Goal: Information Seeking & Learning: Find specific fact

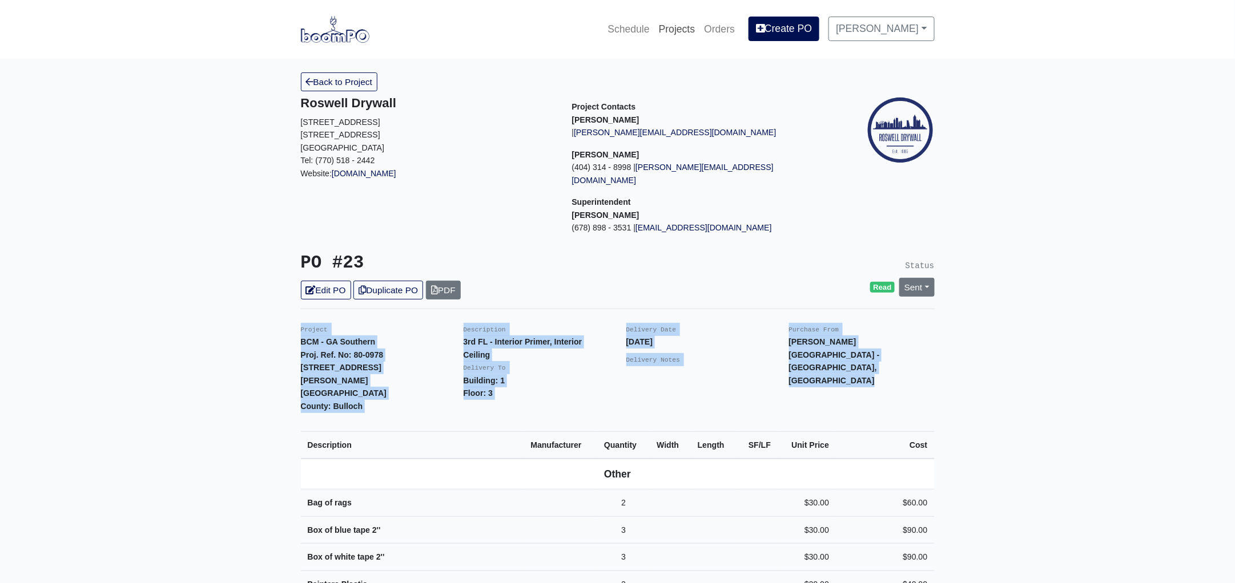
click at [680, 30] on link "Projects" at bounding box center [677, 29] width 46 height 25
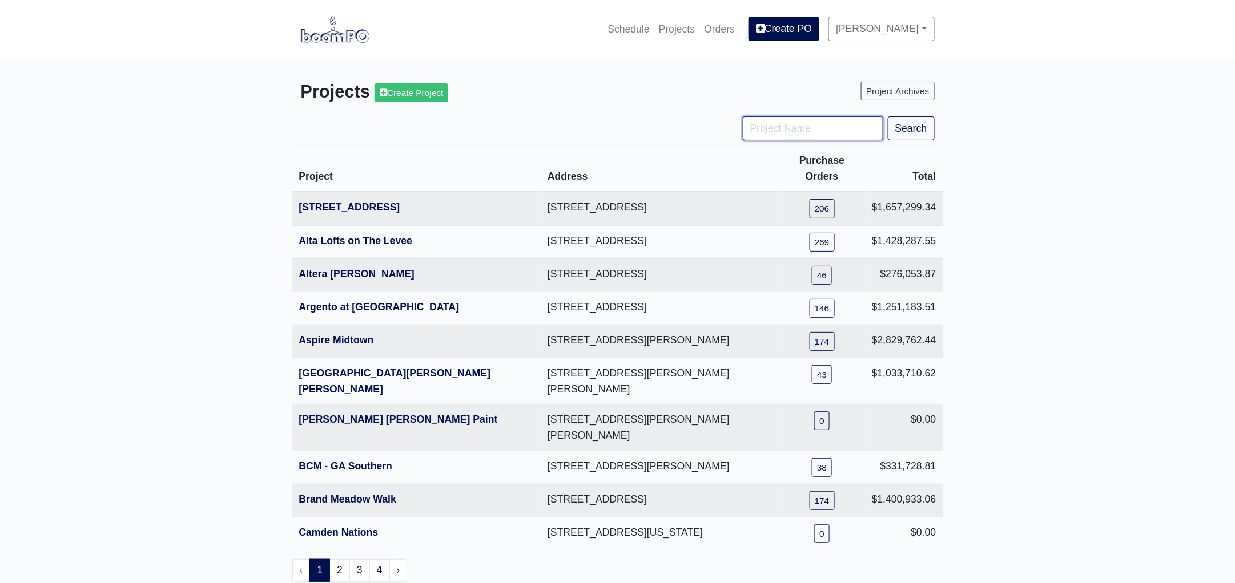
click at [770, 132] on input "Project Name" at bounding box center [813, 128] width 140 height 24
type input "tpa"
click at [888, 116] on button "Search" at bounding box center [911, 128] width 47 height 24
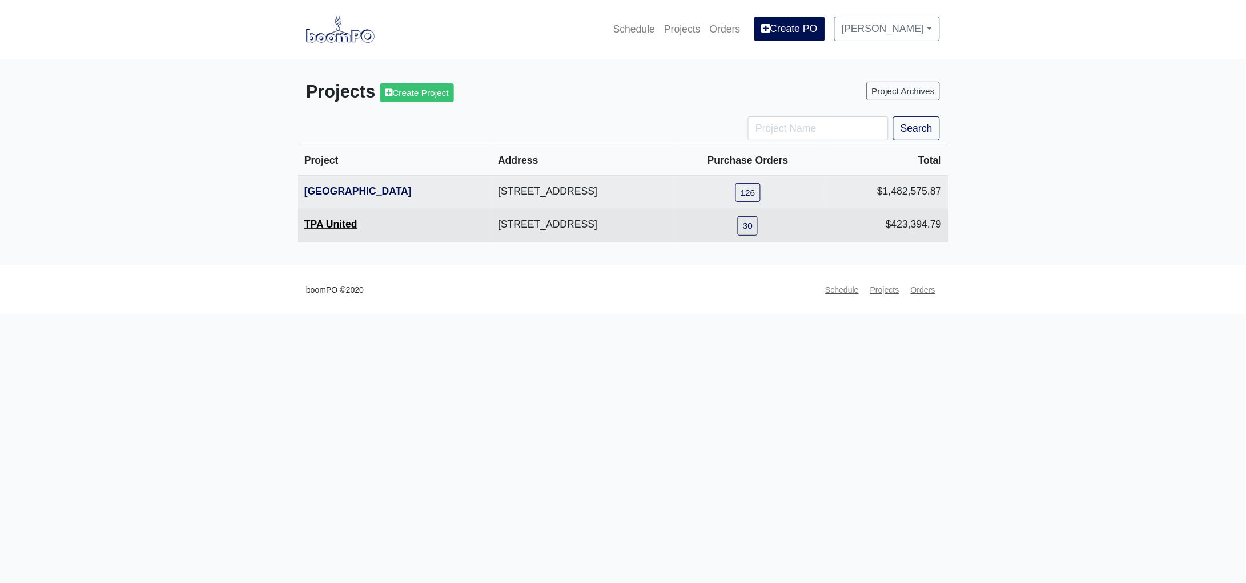
click at [349, 222] on link "TPA United" at bounding box center [330, 224] width 53 height 11
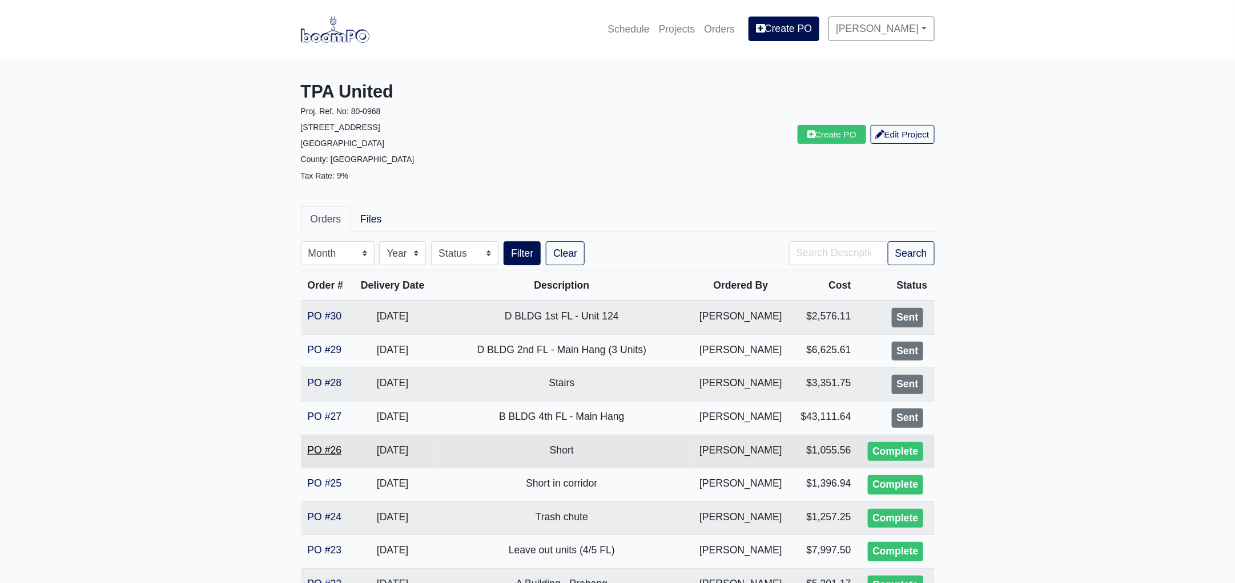
click at [335, 446] on link "PO #26" at bounding box center [325, 450] width 34 height 11
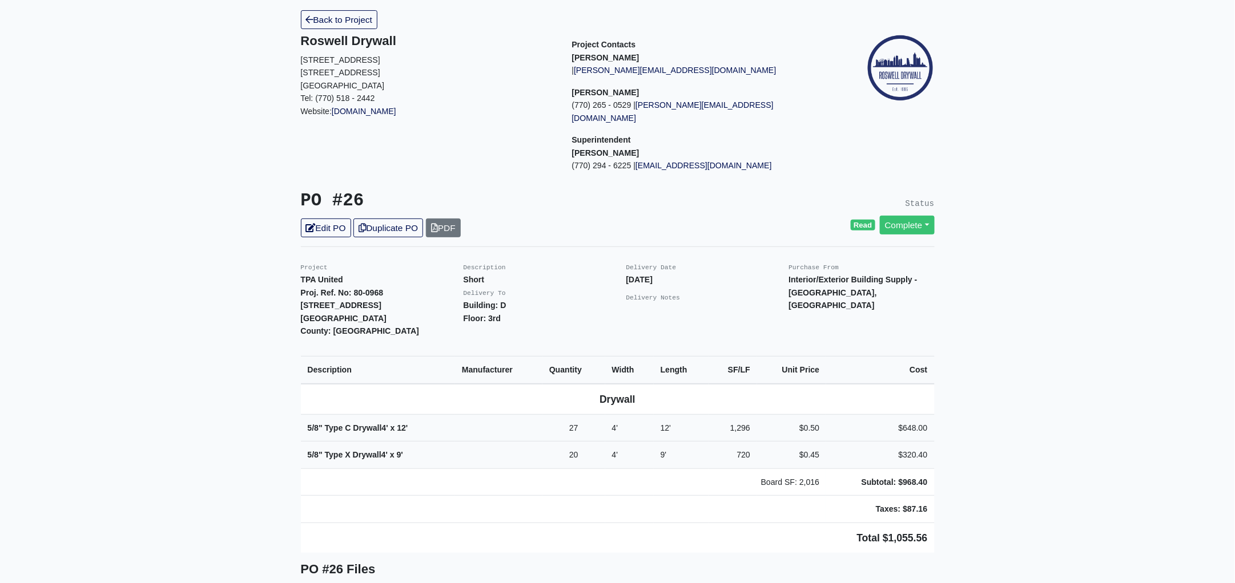
scroll to position [142, 0]
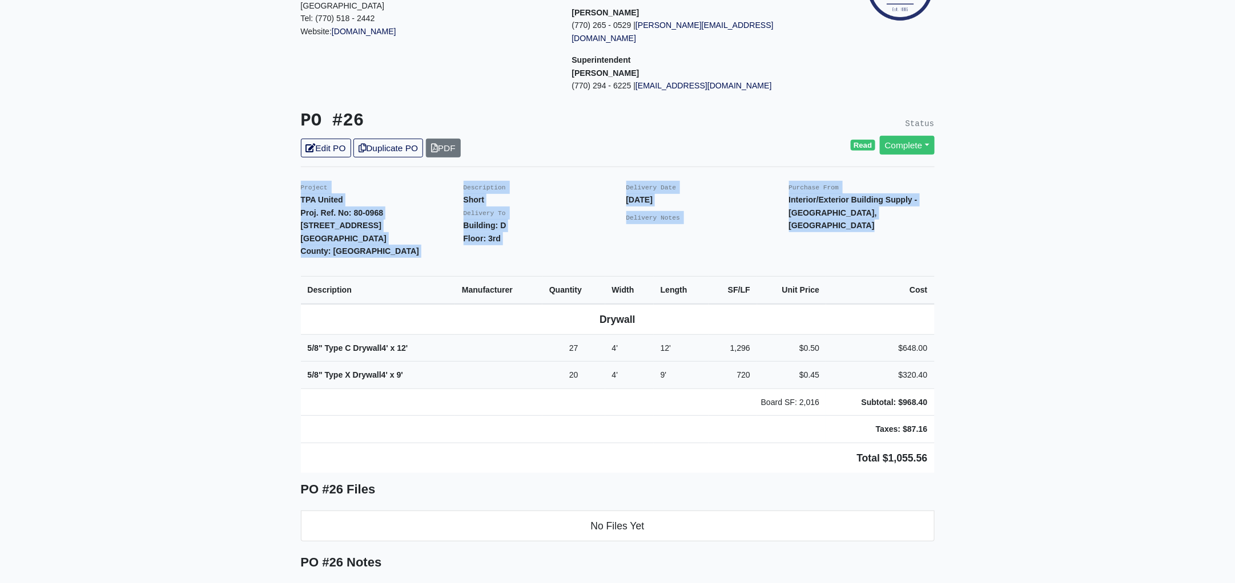
drag, startPoint x: 294, startPoint y: 170, endPoint x: 989, endPoint y: 413, distance: 736.1
click at [989, 413] on main "Back to Project Roswell Drywall 7000 Peachtree Dunwoody Rd NE Building 5, Suite…" at bounding box center [617, 477] width 1235 height 1120
copy div "Project TPA United Proj. Ref. No: 80-0968 1104 Avondale Avenue SE Atlanta, GA 3…"
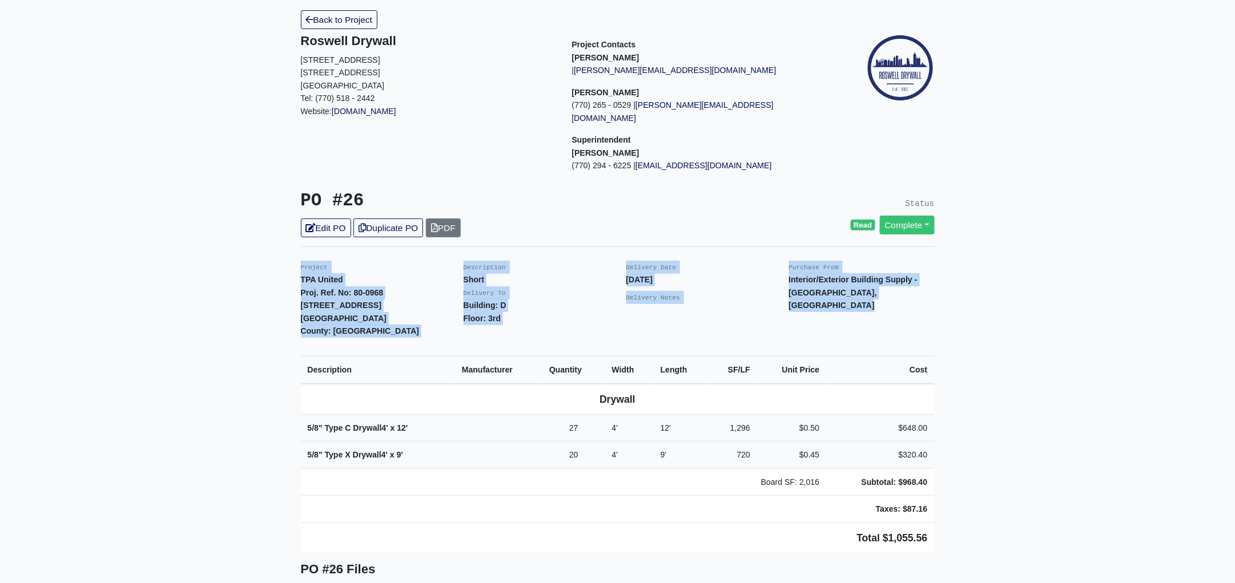
scroll to position [0, 0]
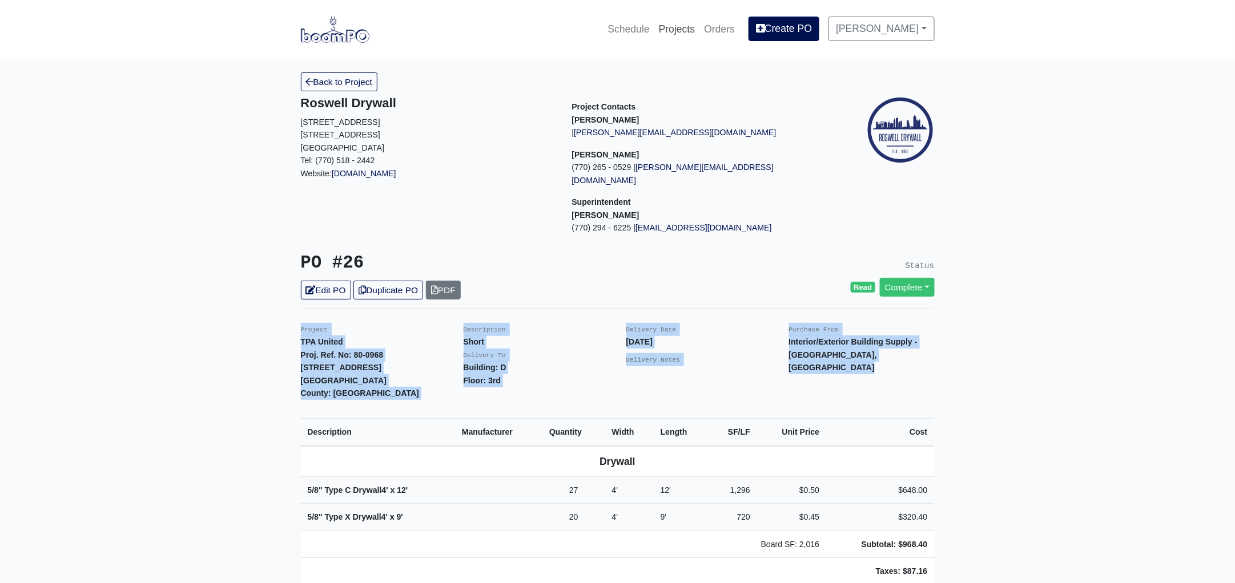
click at [691, 29] on link "Projects" at bounding box center [677, 29] width 46 height 25
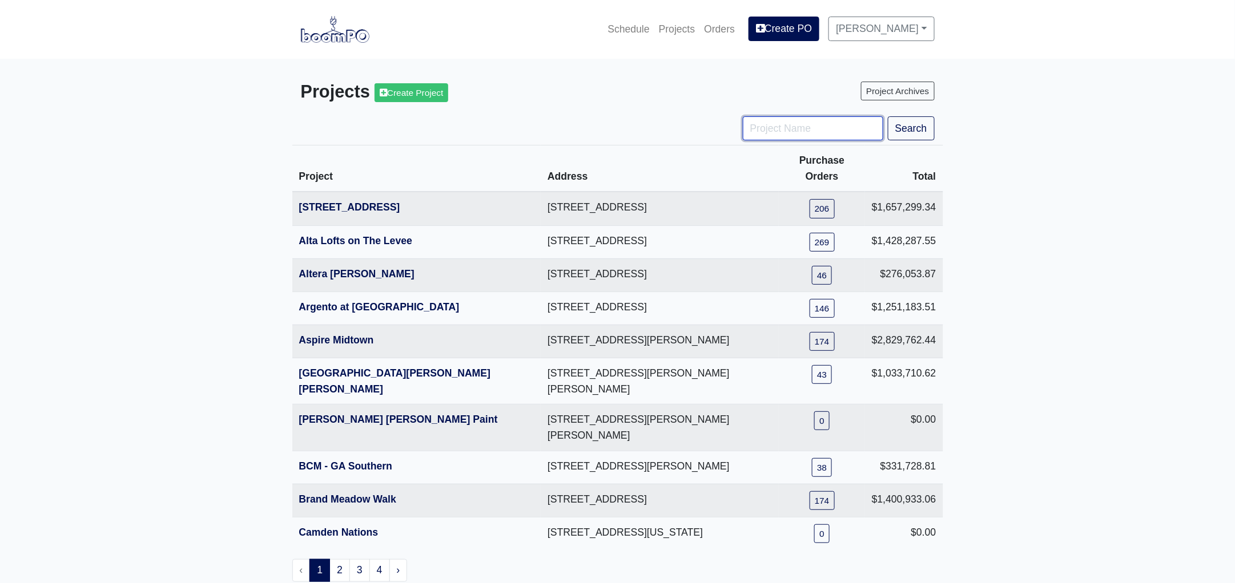
click at [811, 130] on input "Project Name" at bounding box center [813, 128] width 140 height 24
type input "dist"
click at [888, 116] on button "Search" at bounding box center [911, 128] width 47 height 24
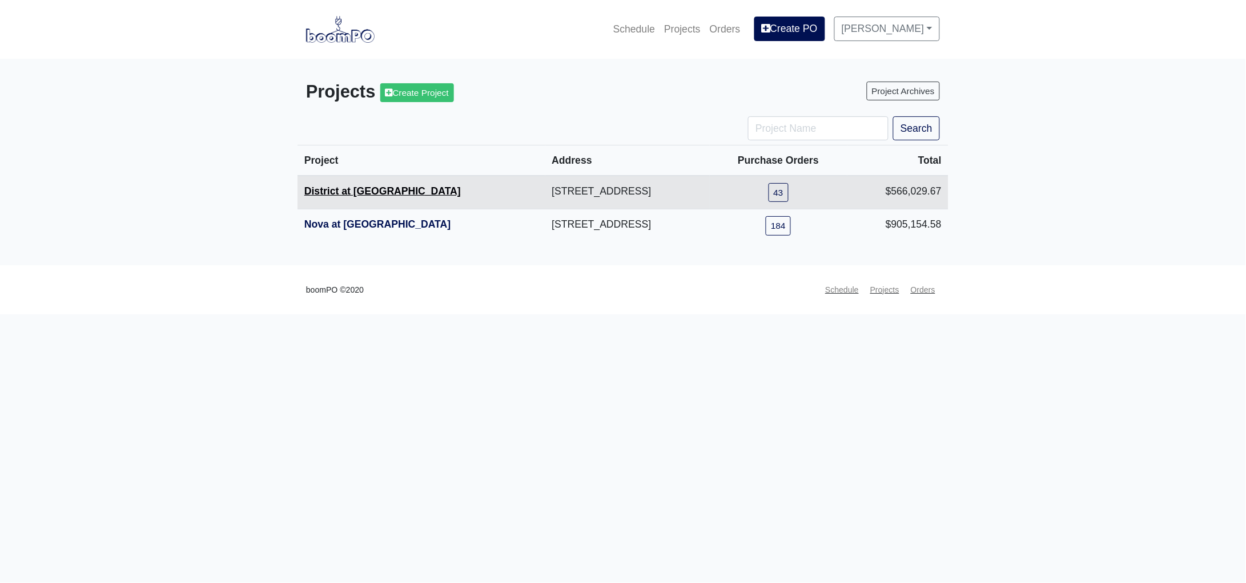
click at [350, 190] on link "District at [GEOGRAPHIC_DATA]" at bounding box center [382, 191] width 156 height 11
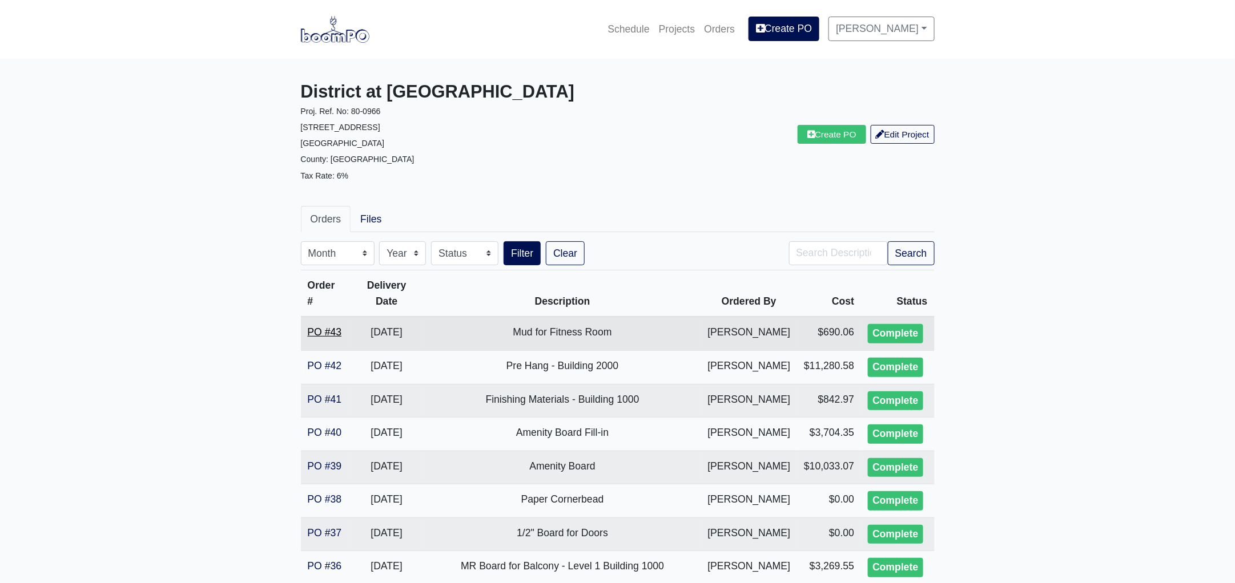
click at [326, 329] on link "PO #43" at bounding box center [325, 332] width 34 height 11
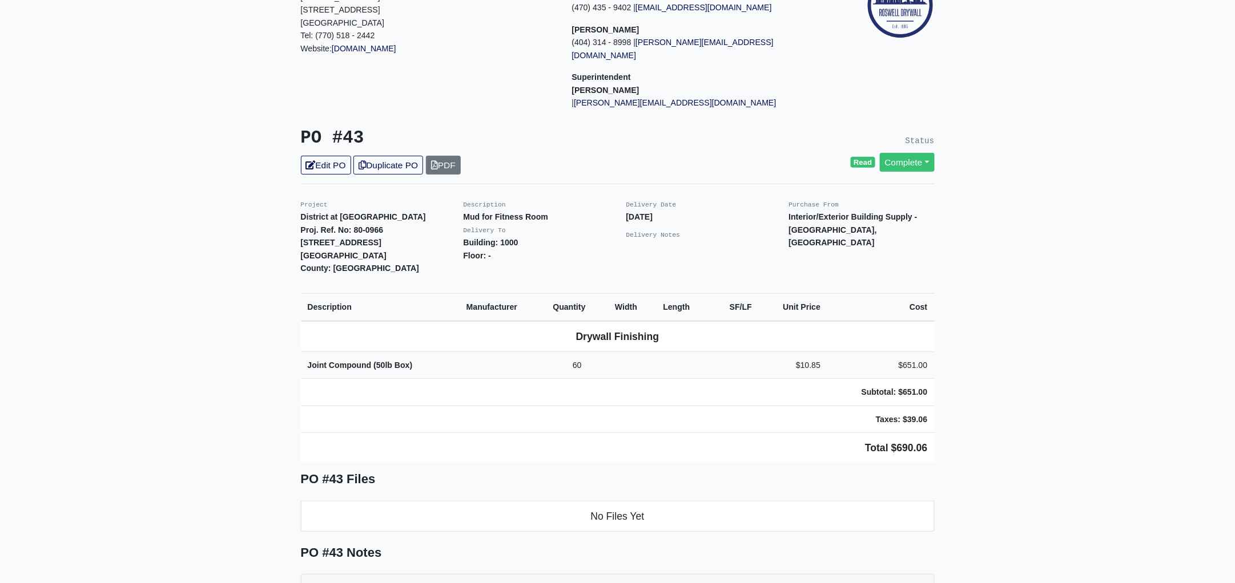
scroll to position [142, 0]
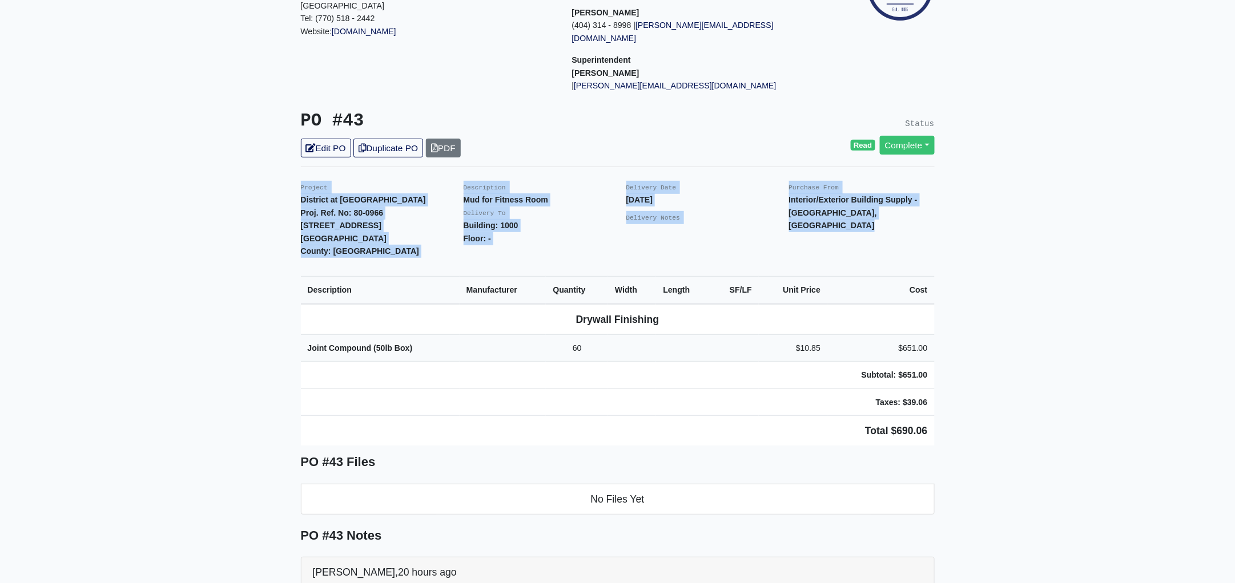
drag, startPoint x: 300, startPoint y: 171, endPoint x: 1017, endPoint y: 374, distance: 744.7
click at [1017, 374] on main "Back to Project Roswell Drywall 7000 Peachtree Dunwoody Rd NE Building 5, Suite…" at bounding box center [617, 463] width 1235 height 1093
copy div "Project District at Etowah Proj. Ref. No: 80-0966 215 Reformation Parkway Canto…"
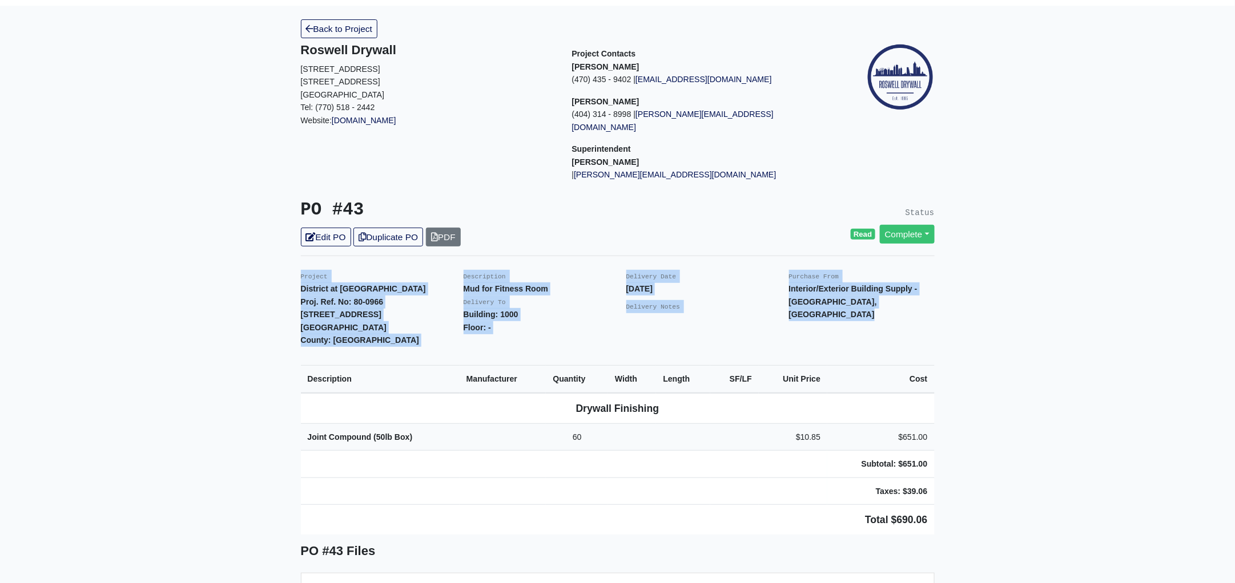
scroll to position [0, 0]
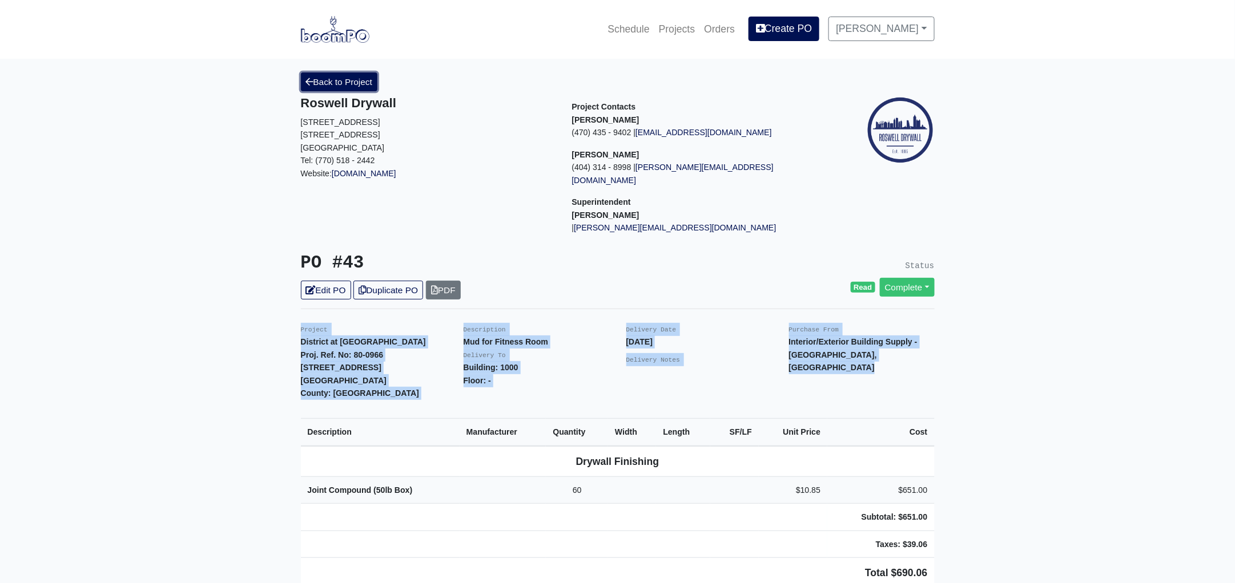
click at [328, 75] on link "Back to Project" at bounding box center [339, 82] width 77 height 19
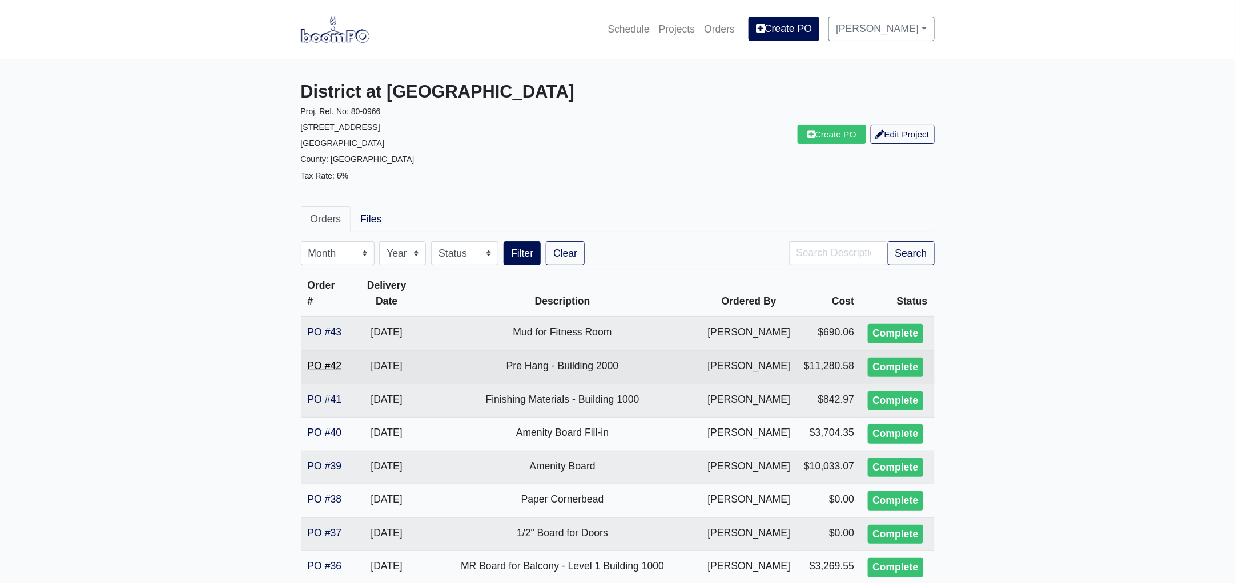
click at [325, 372] on link "PO #42" at bounding box center [325, 365] width 34 height 11
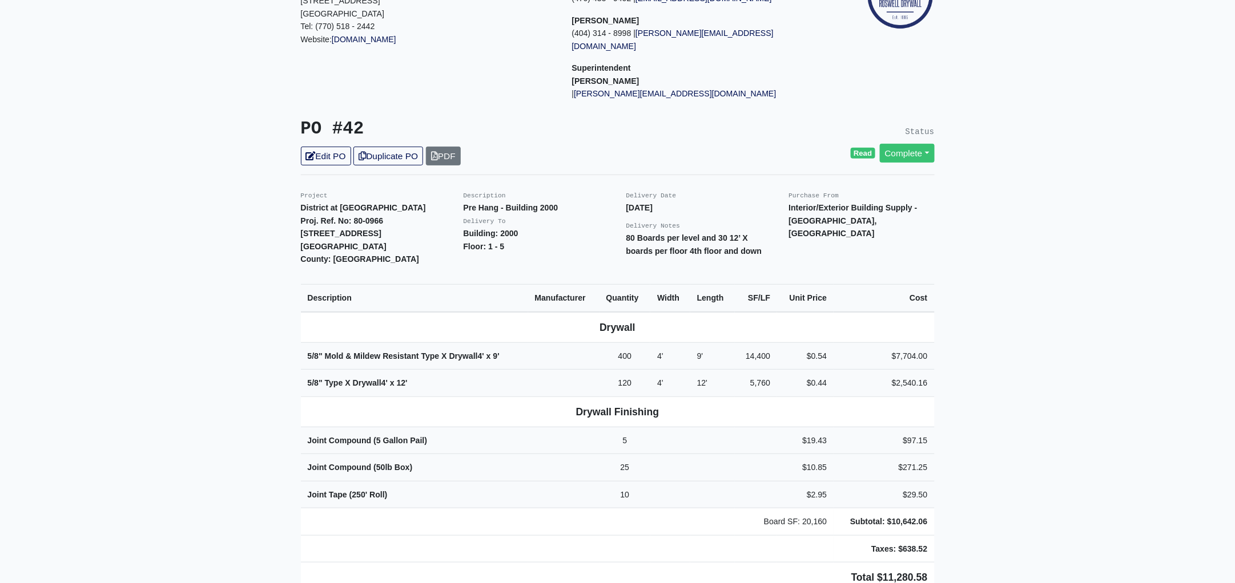
scroll to position [142, 0]
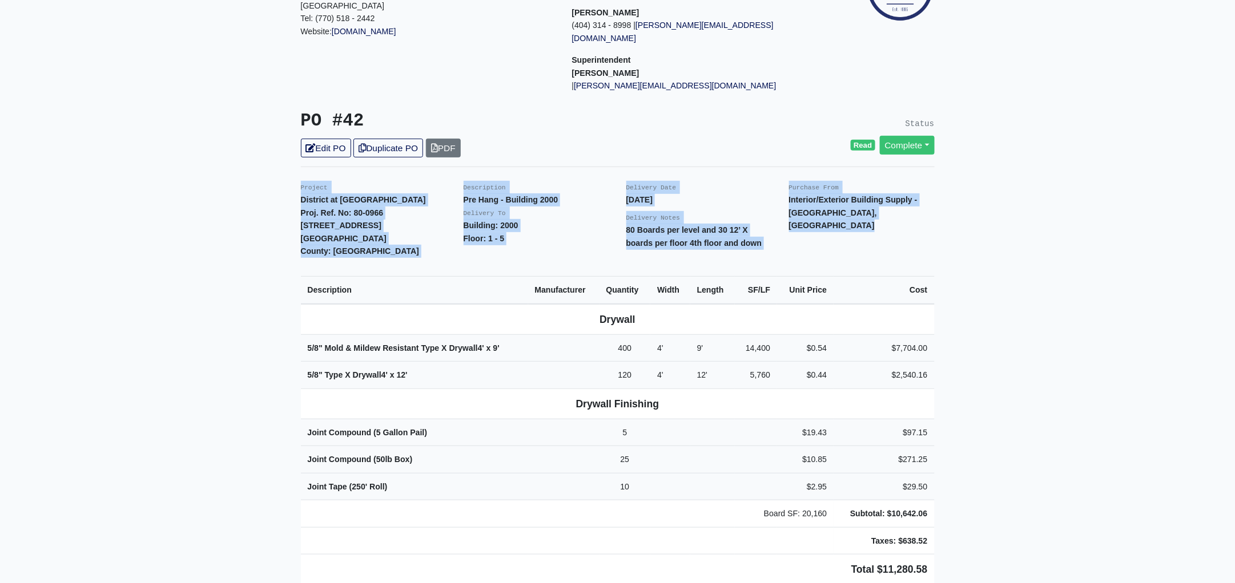
drag, startPoint x: 301, startPoint y: 174, endPoint x: 979, endPoint y: 565, distance: 782.4
copy div "Project District at Etowah Proj. Ref. No: 80-0966 215 Reformation Parkway Canto…"
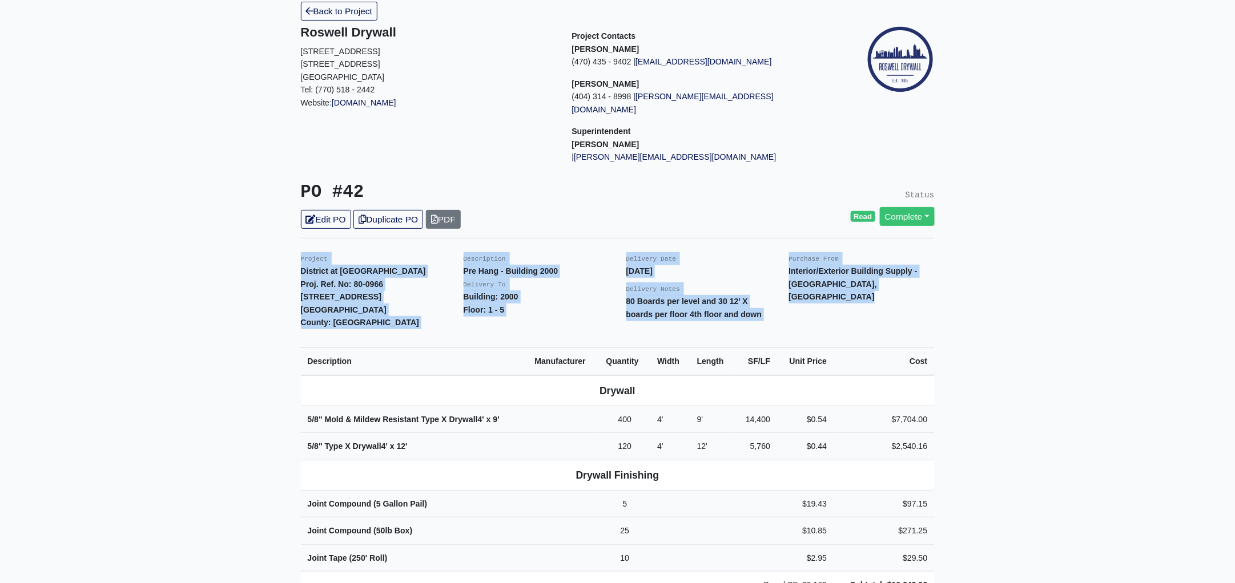
scroll to position [0, 0]
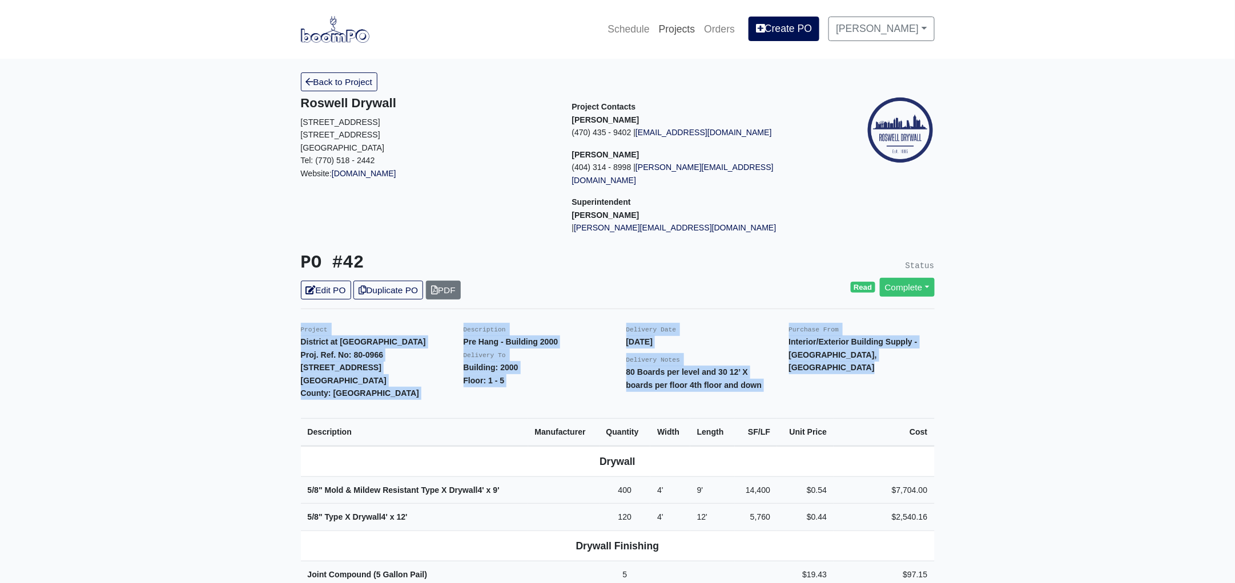
click at [686, 26] on link "Projects" at bounding box center [677, 29] width 46 height 25
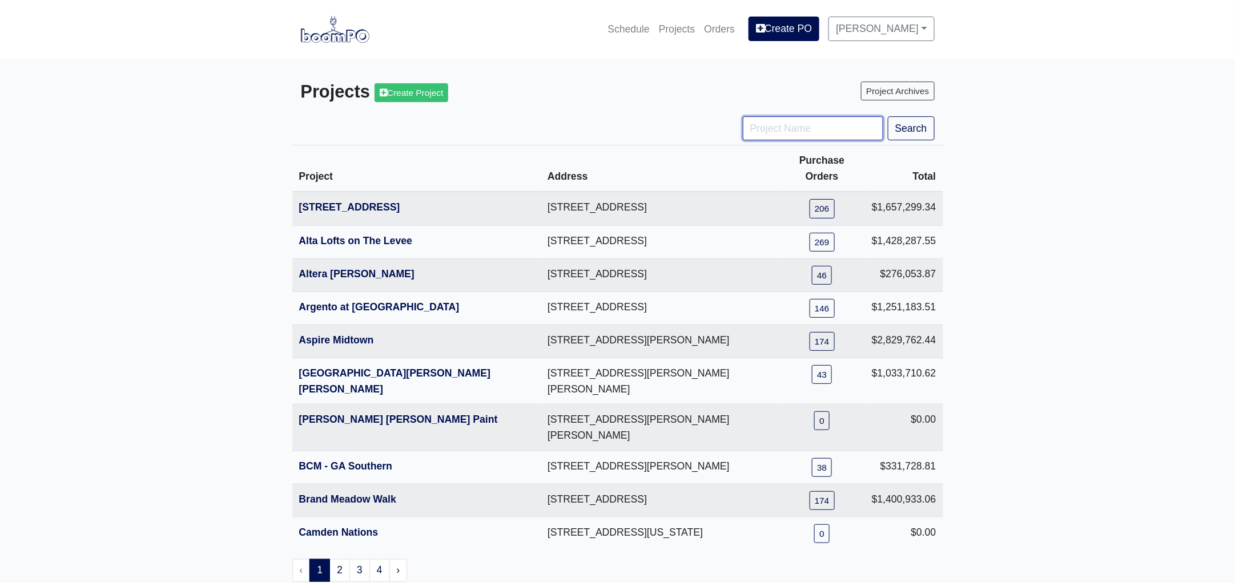
click at [792, 131] on input "Project Name" at bounding box center [813, 128] width 140 height 24
type input "metro"
click at [888, 116] on button "Search" at bounding box center [911, 128] width 47 height 24
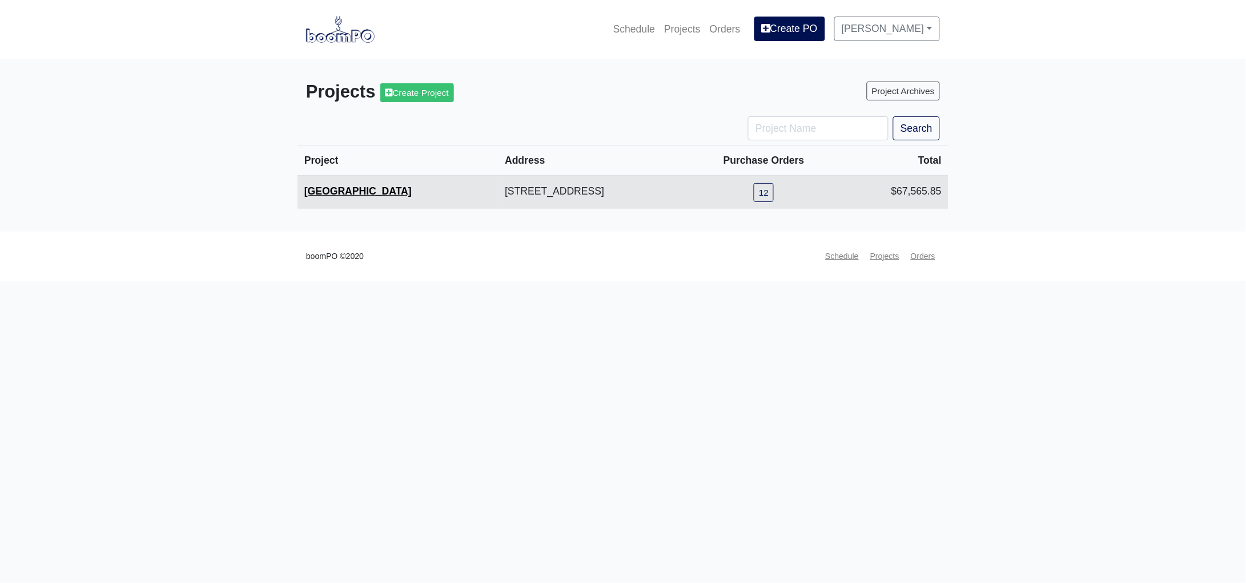
click at [356, 188] on link "Metropolitan Place" at bounding box center [357, 191] width 107 height 11
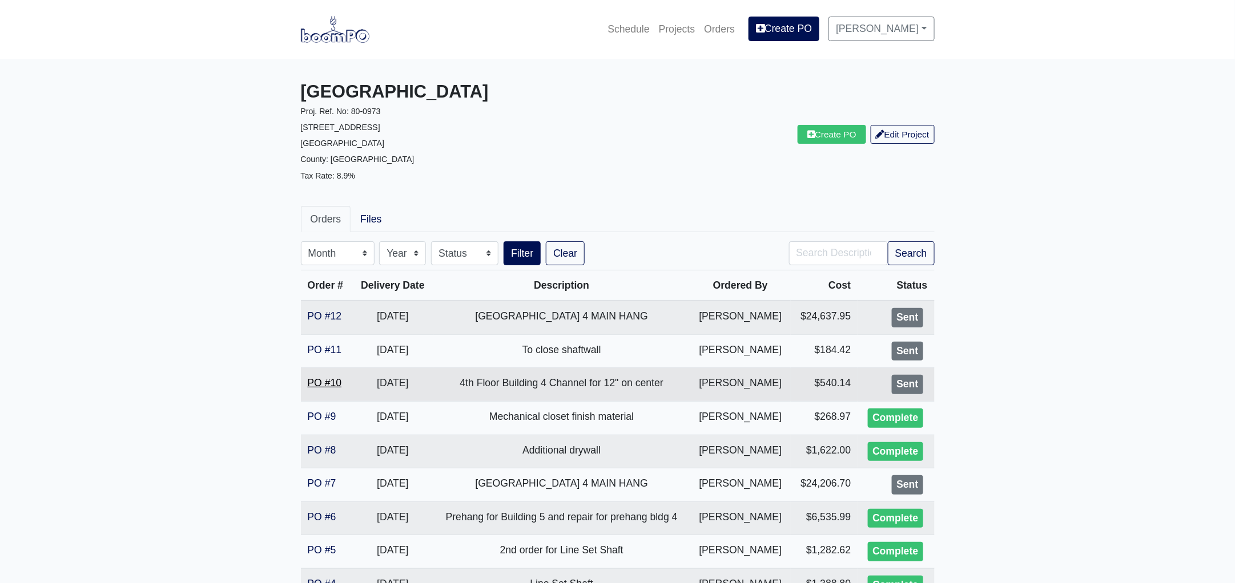
click at [327, 385] on link "PO #10" at bounding box center [325, 382] width 34 height 11
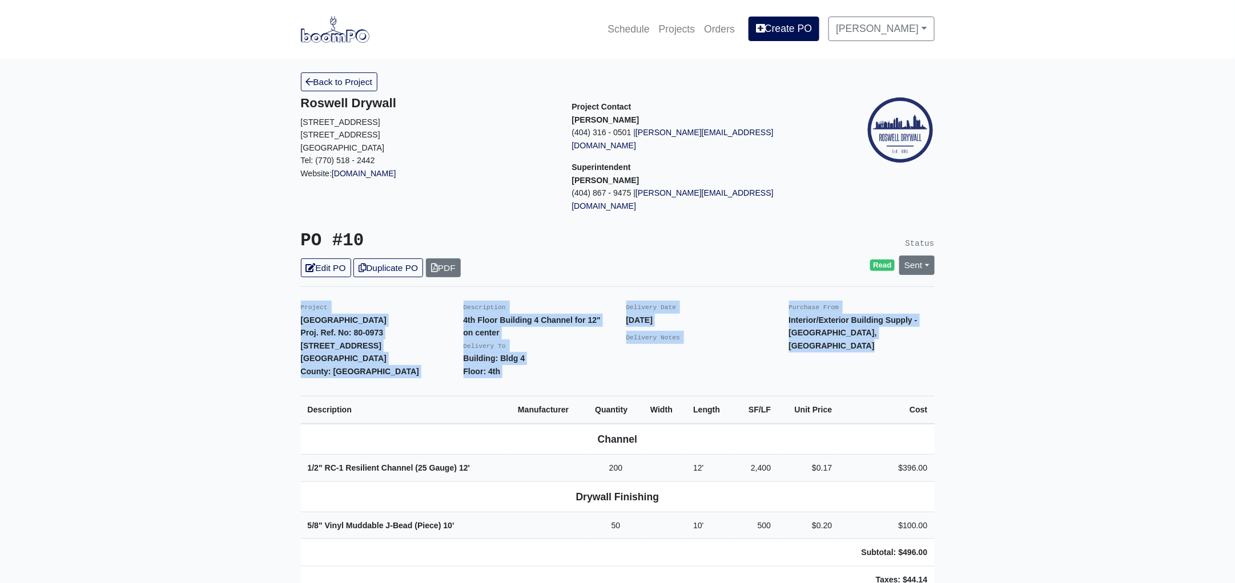
drag, startPoint x: 291, startPoint y: 279, endPoint x: 1025, endPoint y: 534, distance: 777.4
click at [1025, 534] on main "Back to Project Roswell Drywall [STREET_ADDRESS] Tel: (770) 518 - 2442 Website:…" at bounding box center [617, 547] width 1235 height 977
copy div "Project Metropolitan Place Proj. Ref. No: 80-0973 [STREET_ADDRESS]: [GEOGRAPHIC…"
click at [684, 27] on link "Projects" at bounding box center [677, 29] width 46 height 25
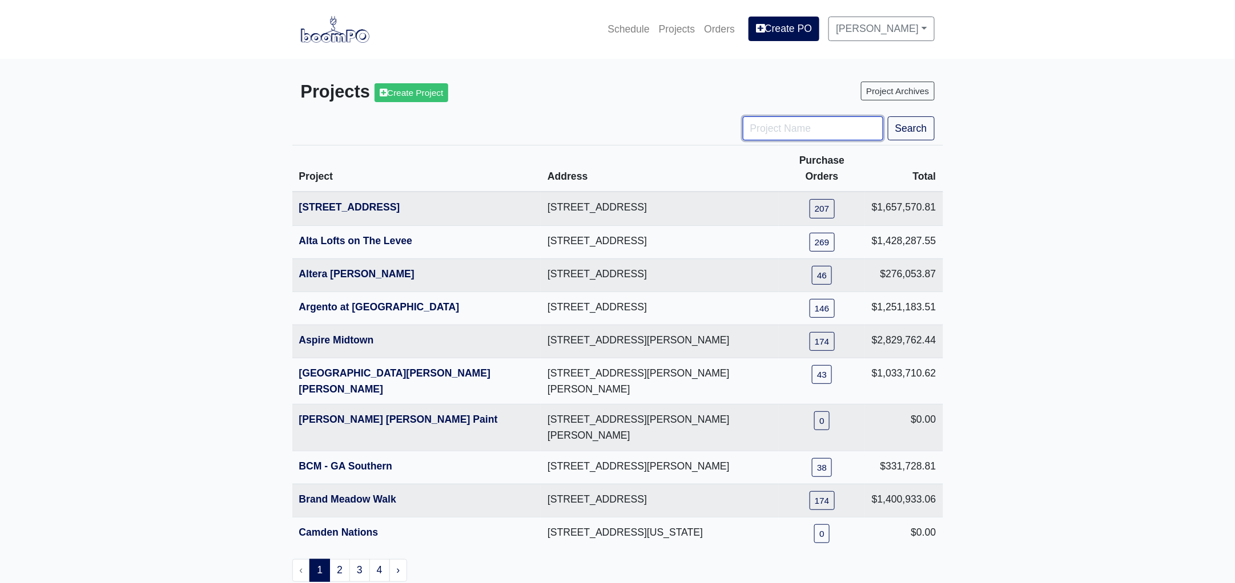
click at [763, 131] on input "Project Name" at bounding box center [813, 128] width 140 height 24
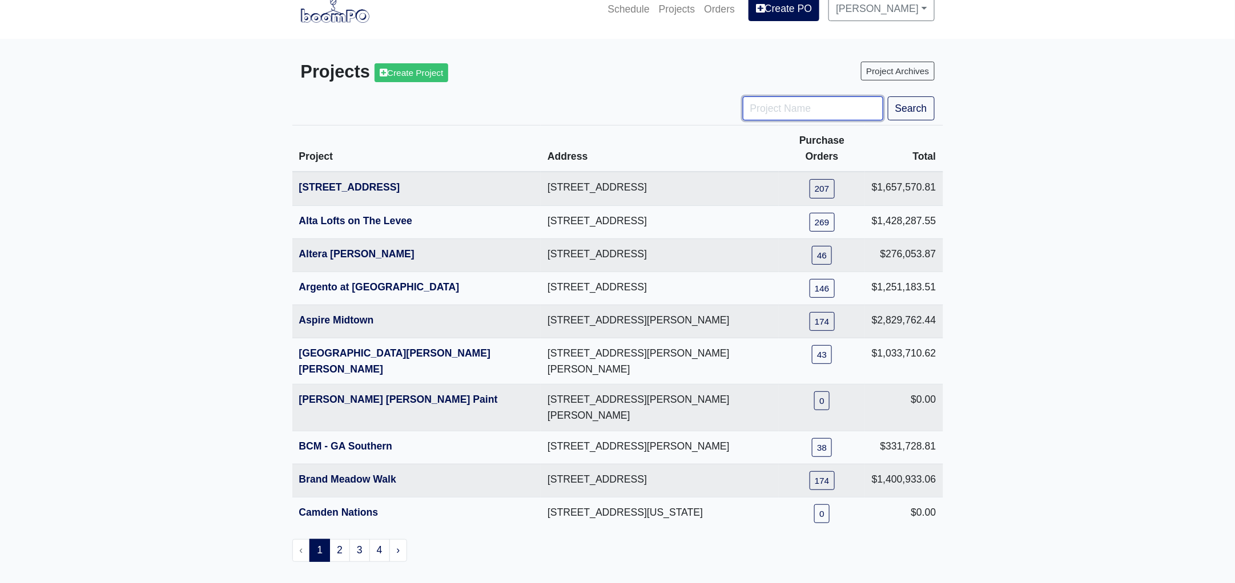
scroll to position [31, 0]
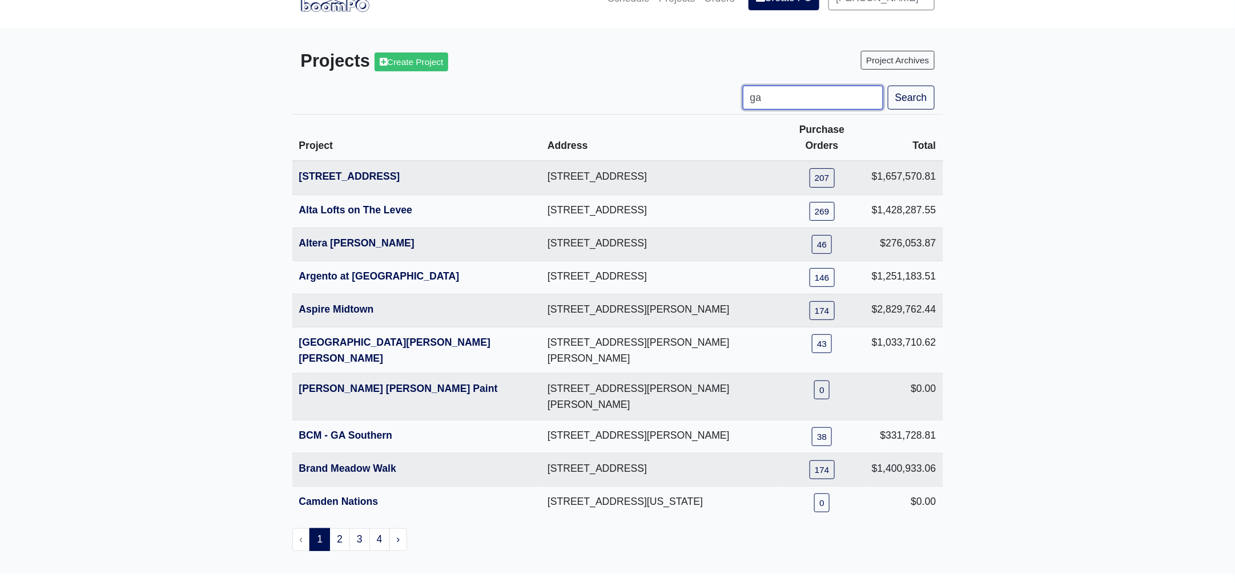
type input "ga"
click at [888, 86] on button "Search" at bounding box center [911, 98] width 47 height 24
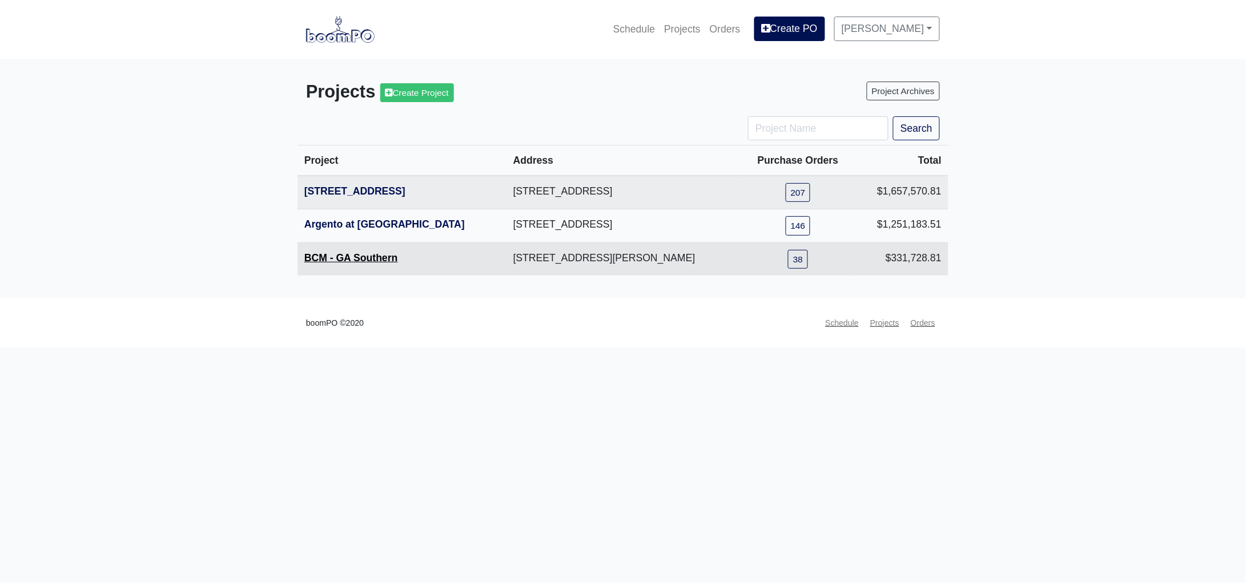
click at [333, 263] on link "BCM - GA Southern" at bounding box center [351, 257] width 94 height 11
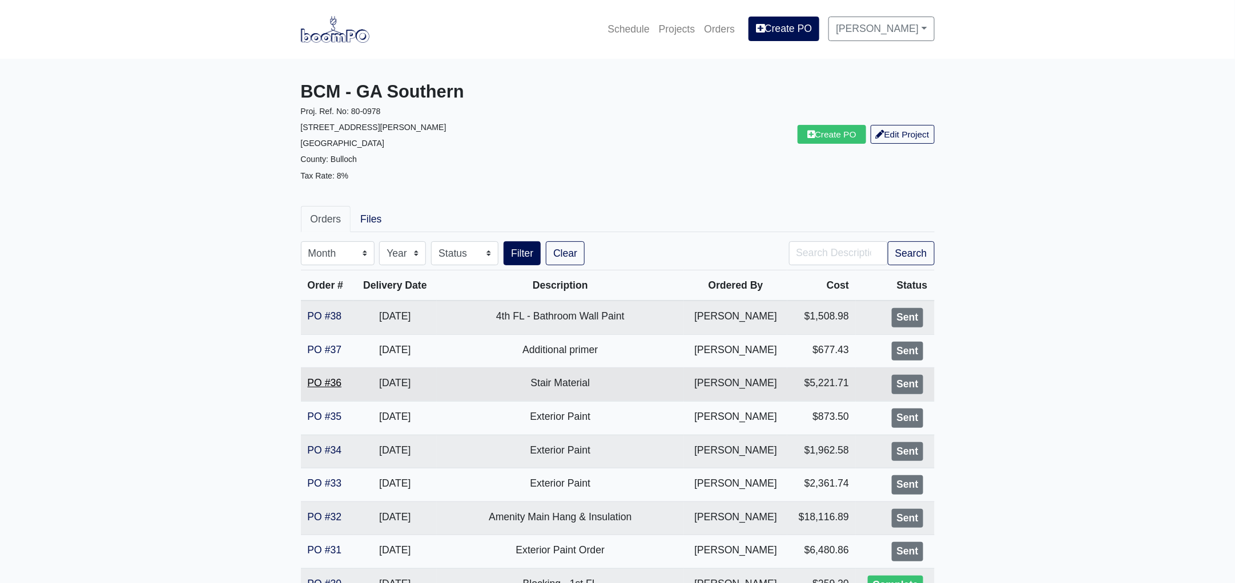
click at [324, 380] on link "PO #36" at bounding box center [325, 382] width 34 height 11
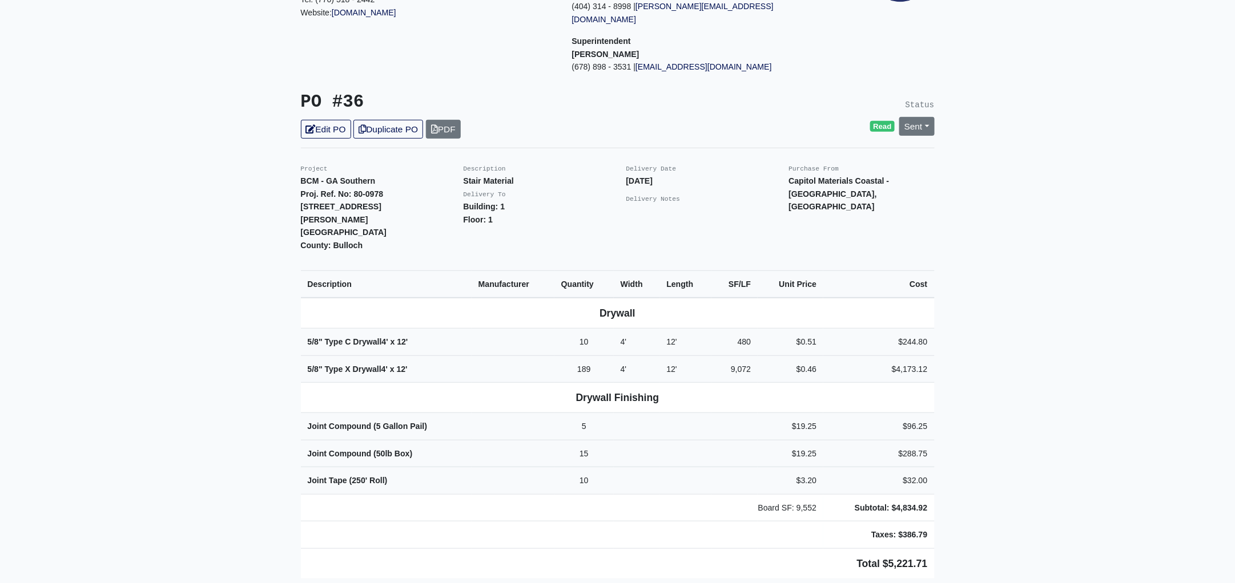
scroll to position [214, 0]
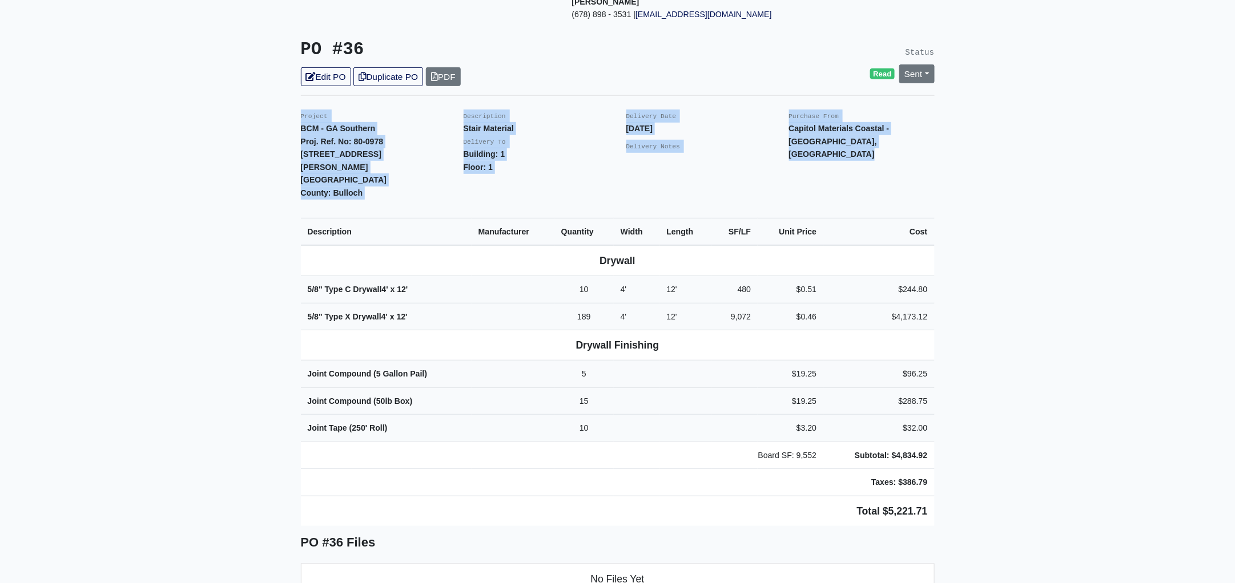
drag, startPoint x: 291, startPoint y: 97, endPoint x: 1046, endPoint y: 400, distance: 813.8
click at [1046, 400] on main "Back to Project Roswell Drywall 7000 Peachtree Dunwoody Rd NE Building 5, Suite…" at bounding box center [617, 391] width 1235 height 1093
copy div "Project BCM - GA Southern Proj. Ref. No: 80-0978 1701 Chandler Rd. Statesboro, …"
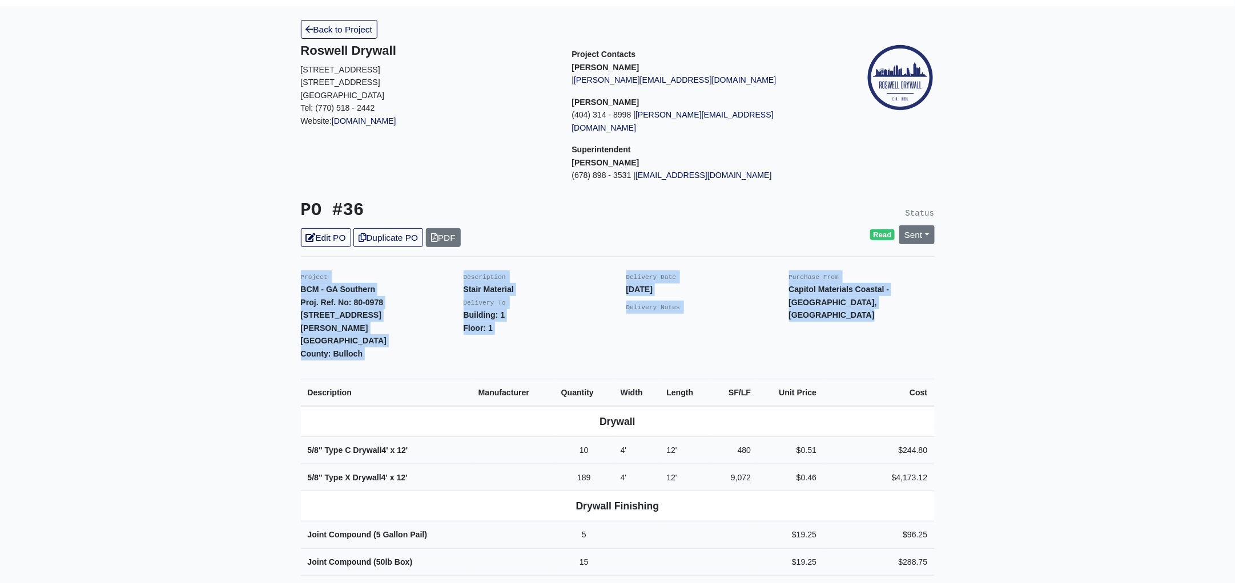
scroll to position [0, 0]
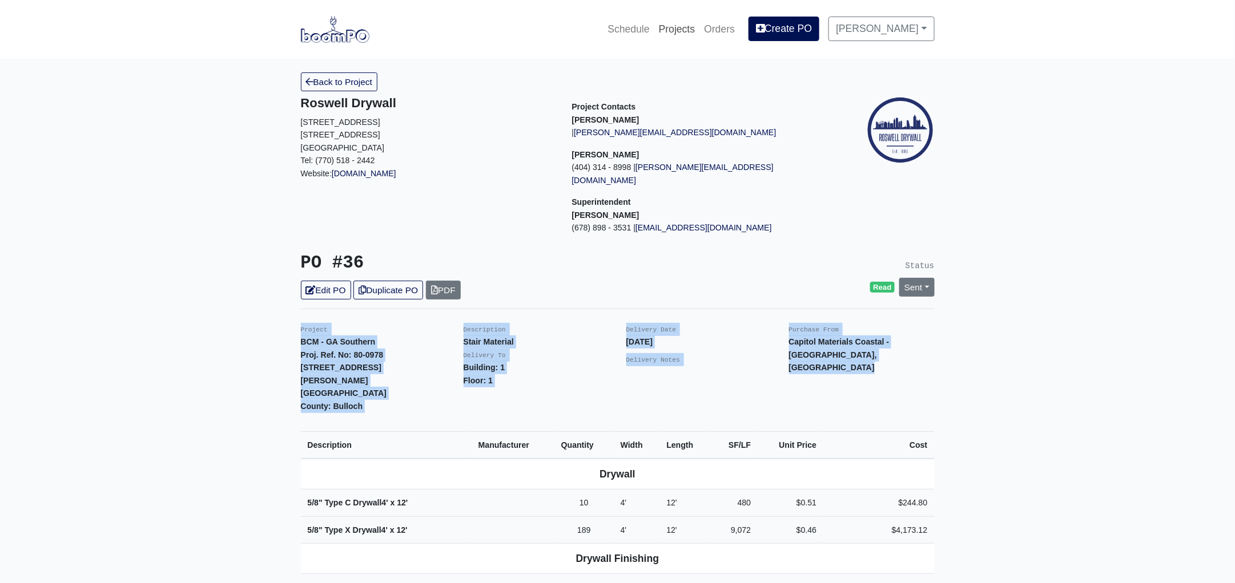
click at [692, 32] on link "Projects" at bounding box center [677, 29] width 46 height 25
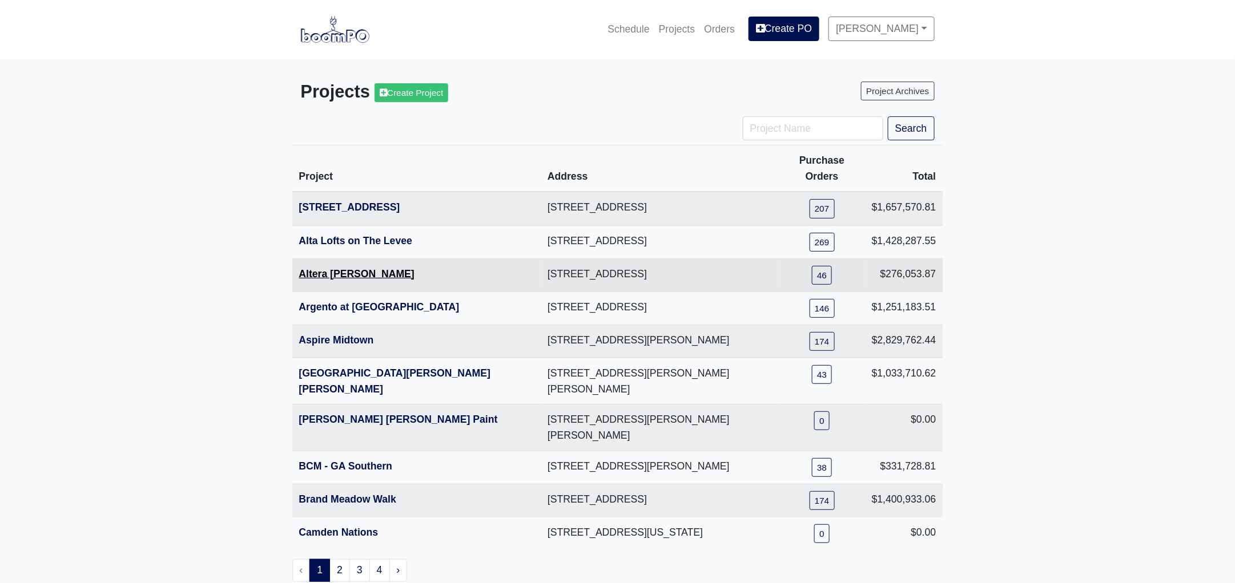
click at [353, 268] on link "Altera Ben Hill" at bounding box center [356, 273] width 115 height 11
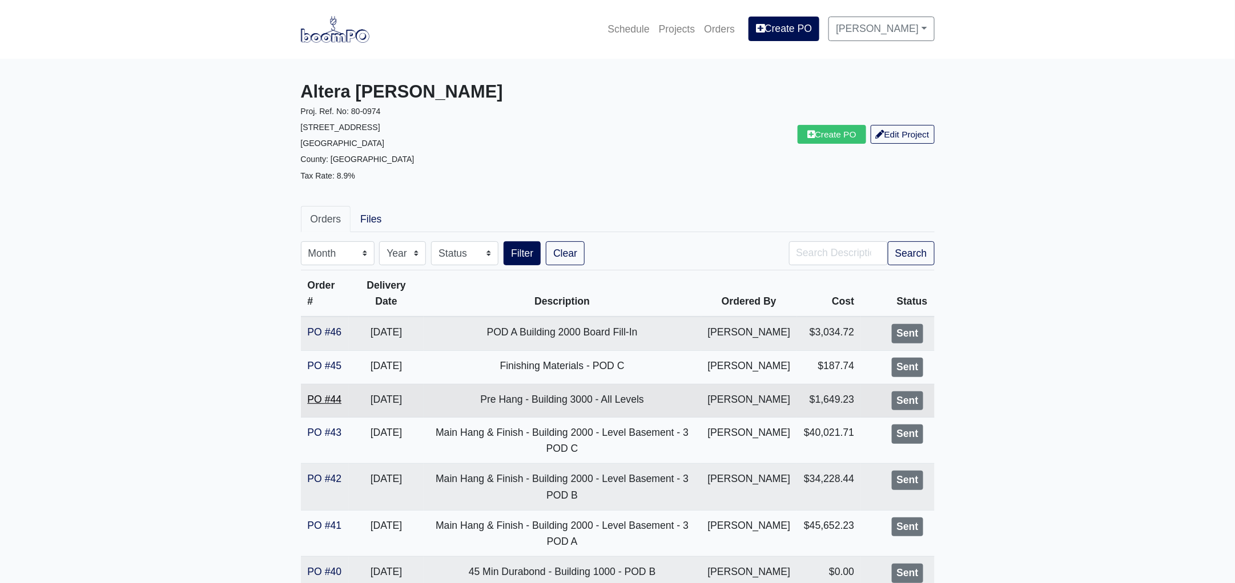
click at [318, 398] on link "PO #44" at bounding box center [325, 399] width 34 height 11
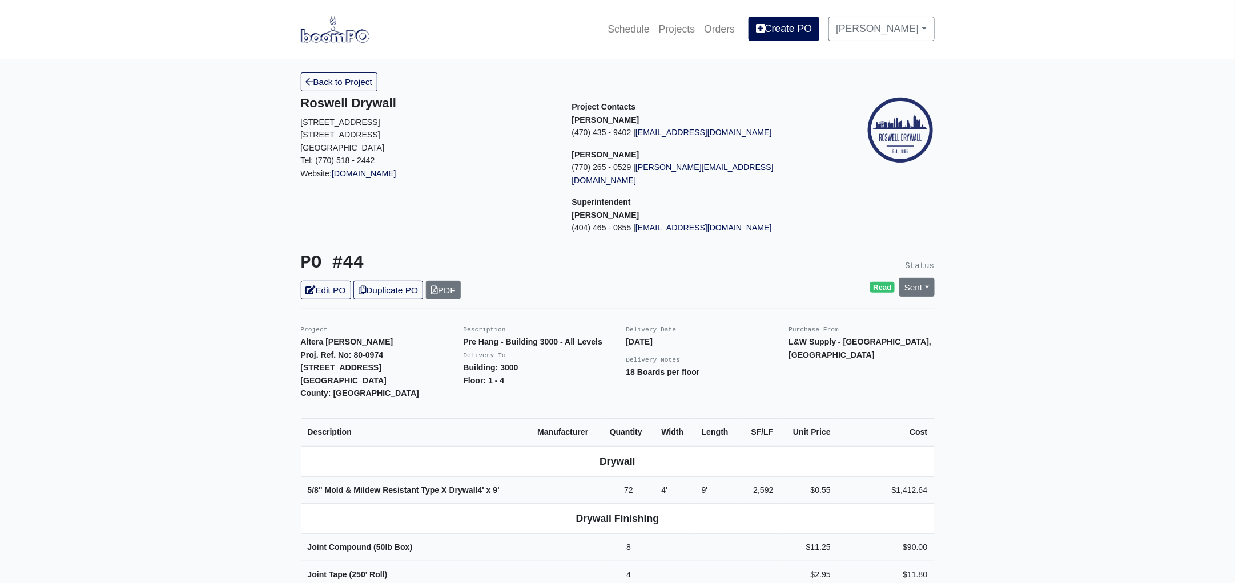
scroll to position [214, 0]
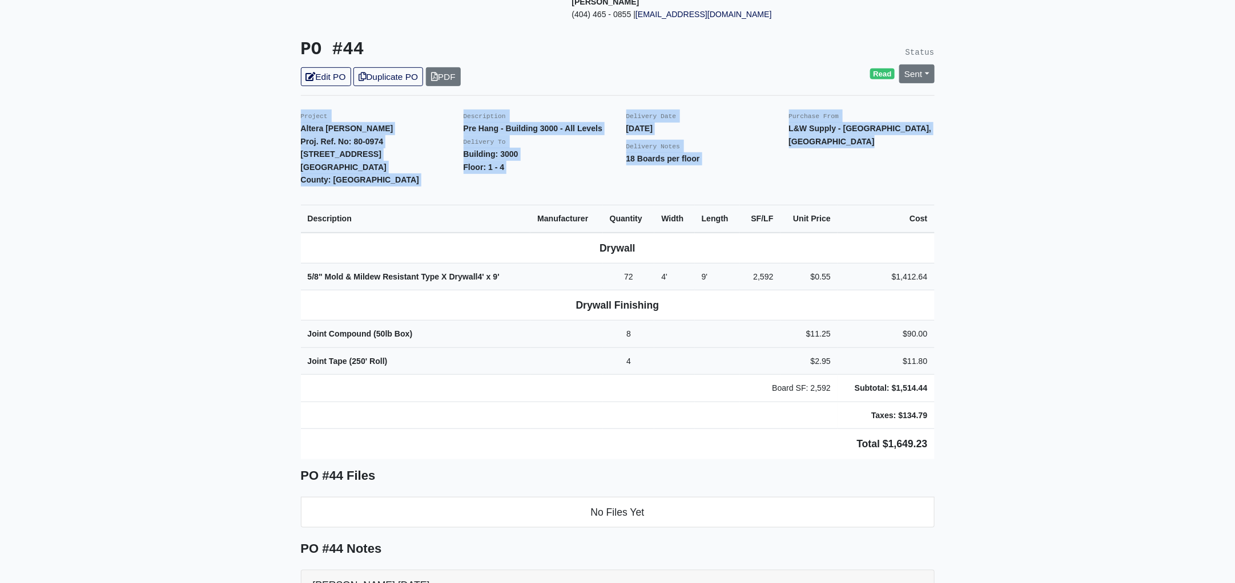
drag, startPoint x: 287, startPoint y: 99, endPoint x: 1043, endPoint y: 349, distance: 796.1
click at [1043, 349] on main "Back to Project Roswell Drywall 7000 Peachtree Dunwoody Rd NE Building 5, Suite…" at bounding box center [617, 358] width 1235 height 1026
copy div "Project Altera Ben Hill Proj. Ref. No: 80-0974 2750 Barge Rd Sw Atlanta, GA 303…"
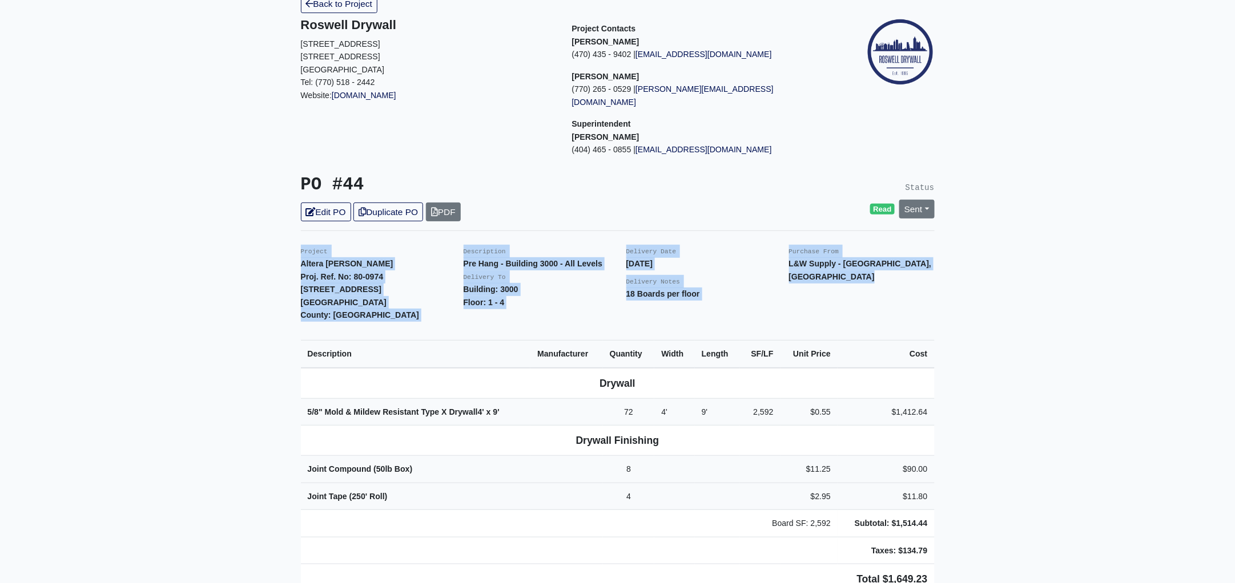
scroll to position [0, 0]
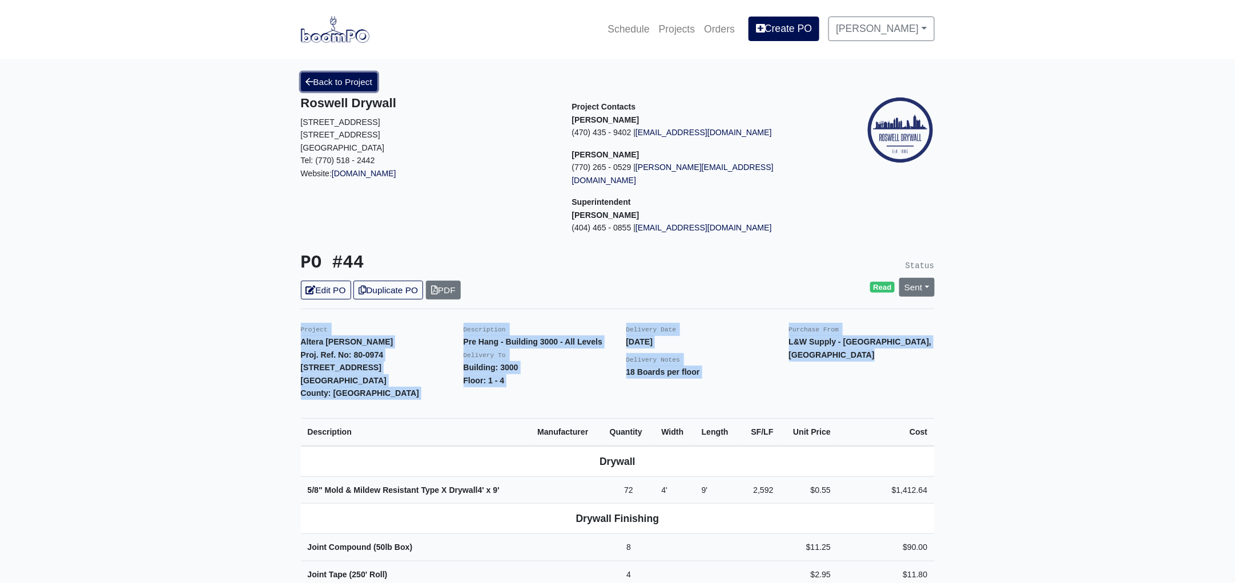
click at [337, 82] on link "Back to Project" at bounding box center [339, 82] width 77 height 19
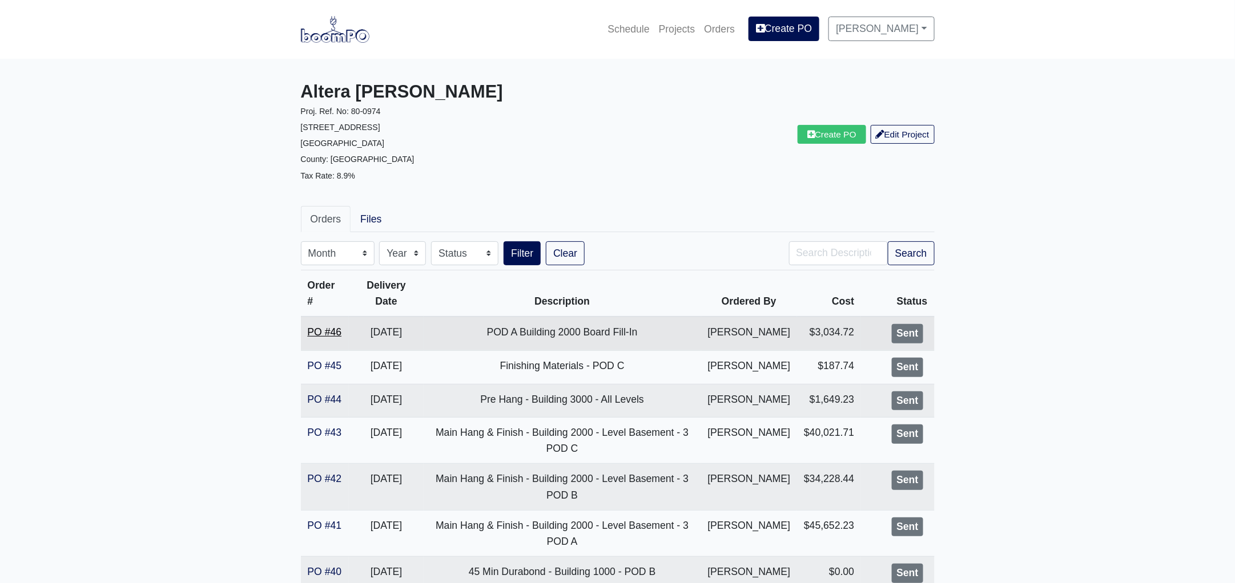
click at [330, 333] on link "PO #46" at bounding box center [325, 332] width 34 height 11
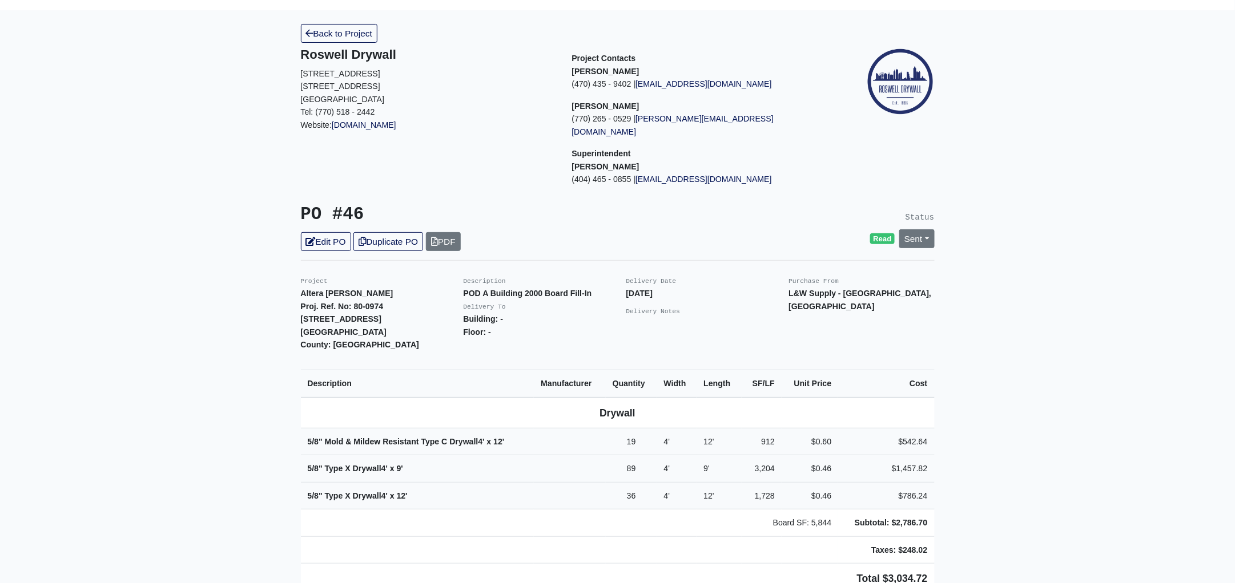
scroll to position [71, 0]
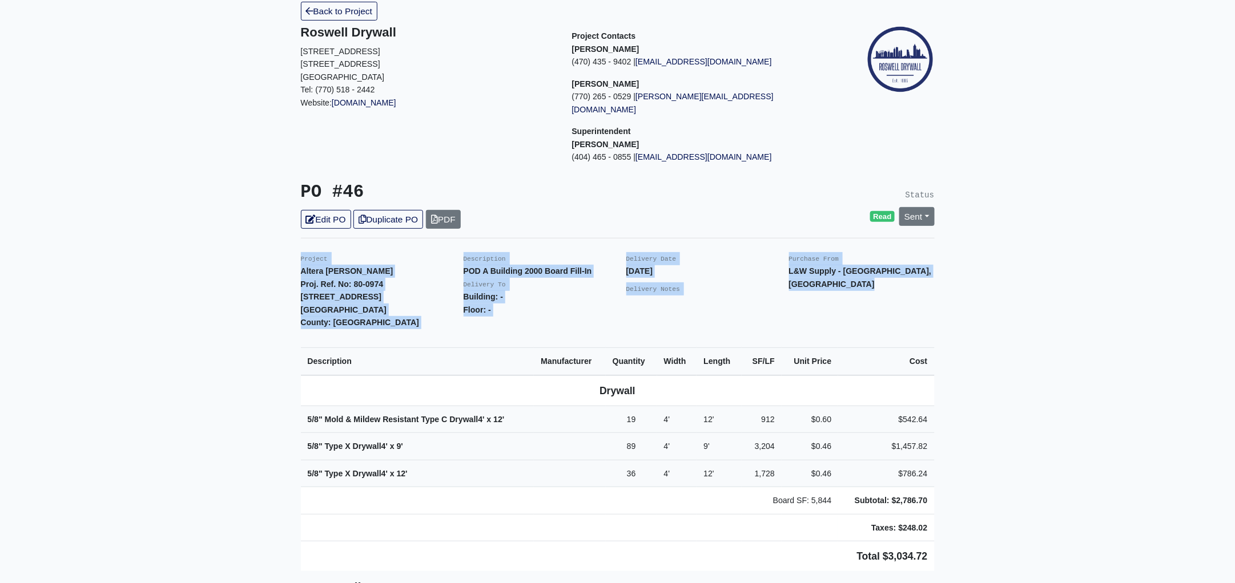
drag, startPoint x: 297, startPoint y: 243, endPoint x: 1000, endPoint y: 483, distance: 742.5
click at [1000, 483] on main "Back to Project Roswell Drywall 7000 Peachtree Dunwoody Rd NE Building 5, Suite…" at bounding box center [617, 568] width 1235 height 1160
copy div "Project Altera Ben Hill Proj. Ref. No: 80-0974 2750 Barge Rd Sw Atlanta, GA 303…"
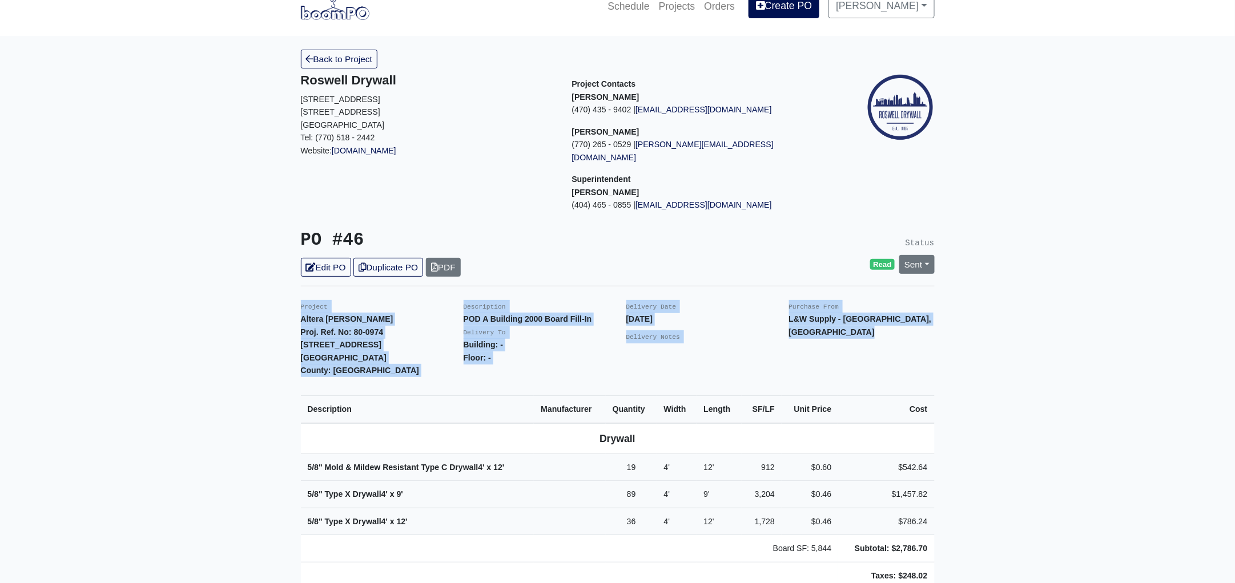
scroll to position [0, 0]
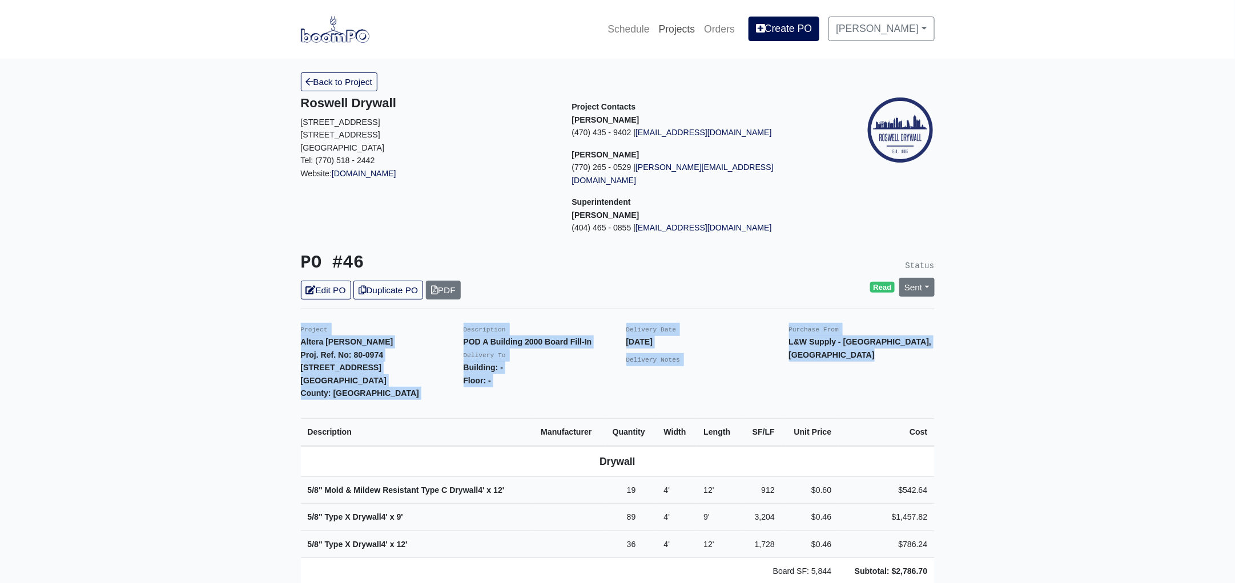
click at [698, 23] on link "Projects" at bounding box center [677, 29] width 46 height 25
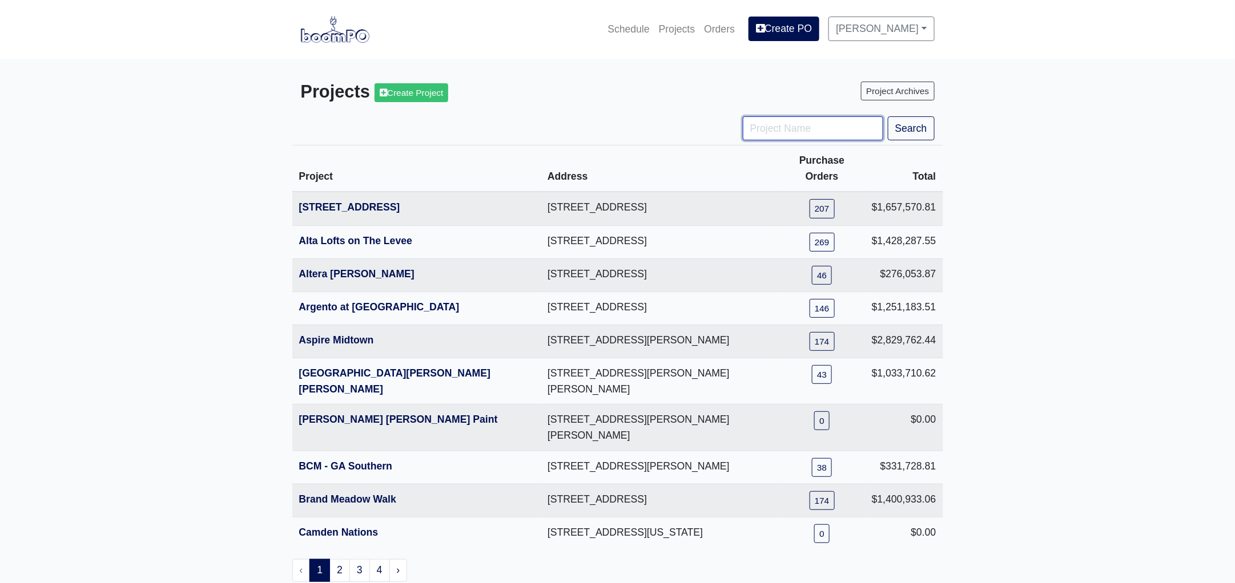
click at [765, 130] on input "Project Name" at bounding box center [813, 128] width 140 height 24
type input "engl"
click at [888, 116] on button "Search" at bounding box center [911, 128] width 47 height 24
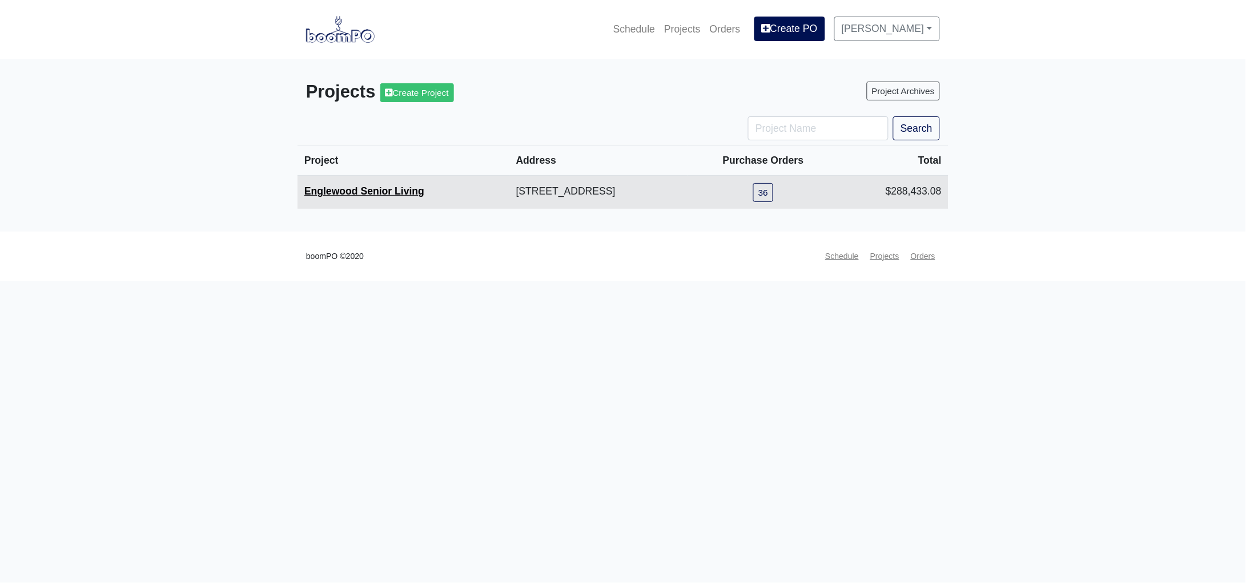
click at [359, 190] on link "Englewood Senior Living" at bounding box center [364, 191] width 120 height 11
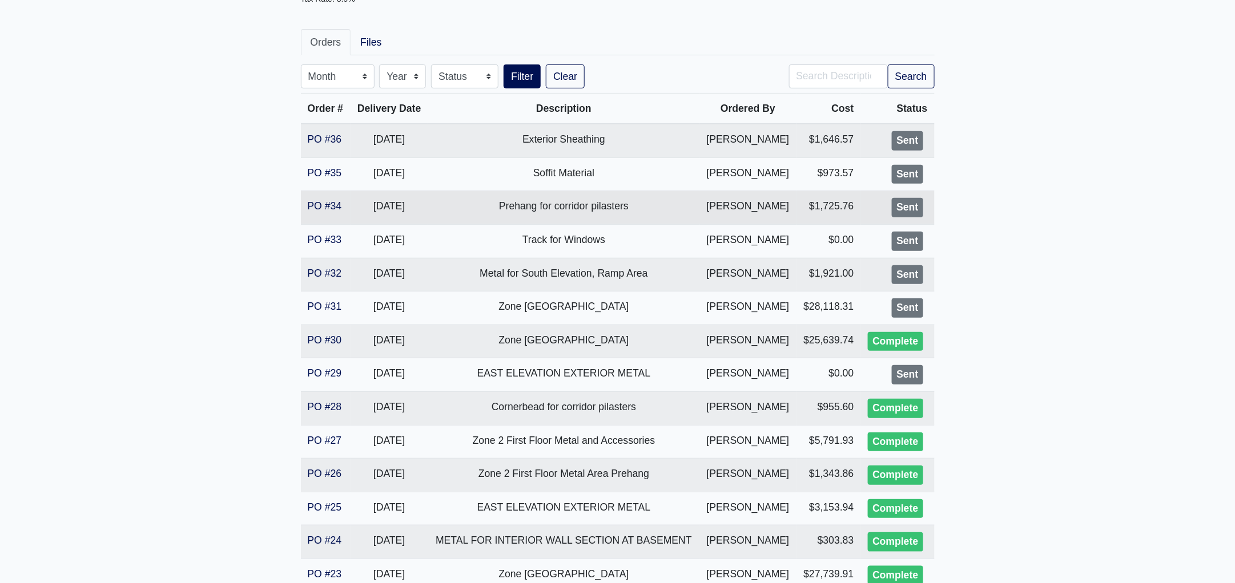
scroll to position [214, 0]
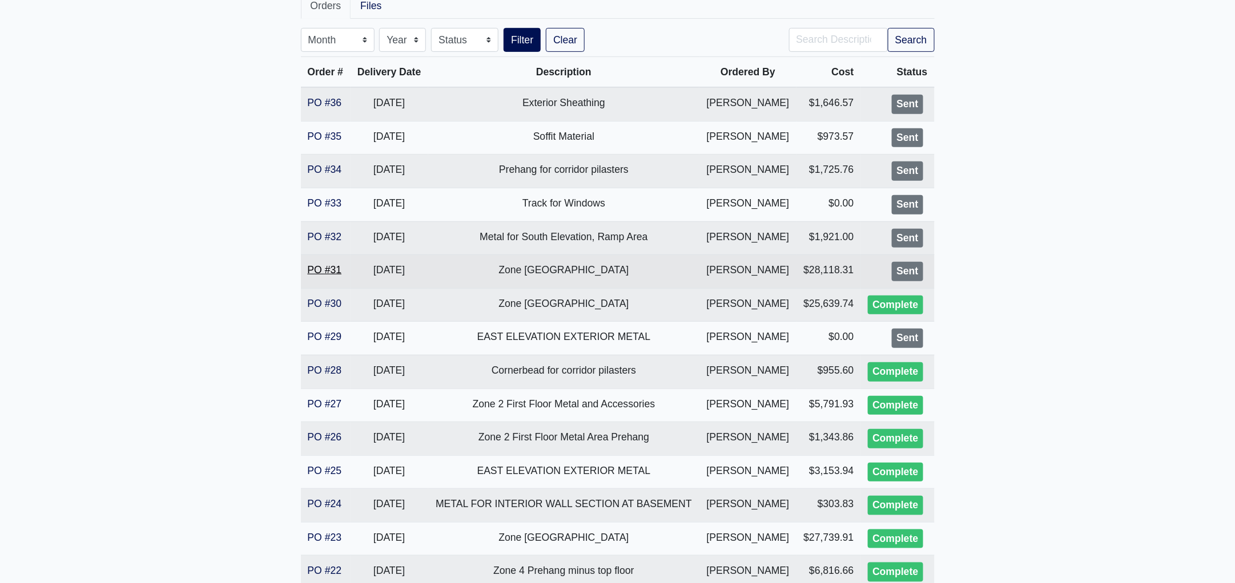
click at [332, 266] on link "PO #31" at bounding box center [325, 269] width 34 height 11
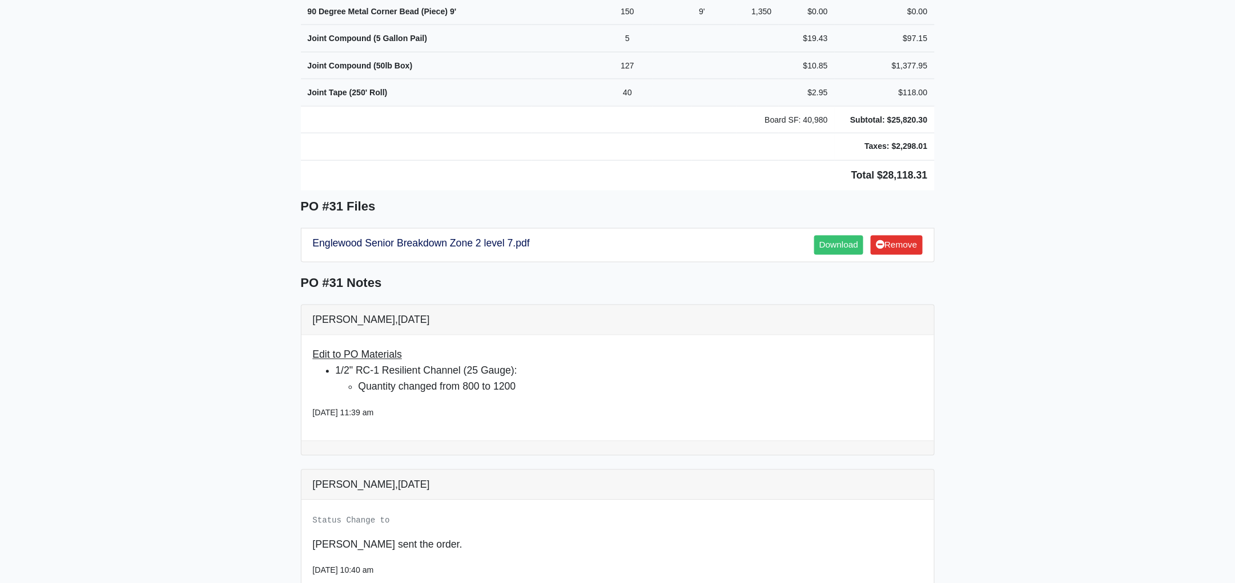
scroll to position [885, 0]
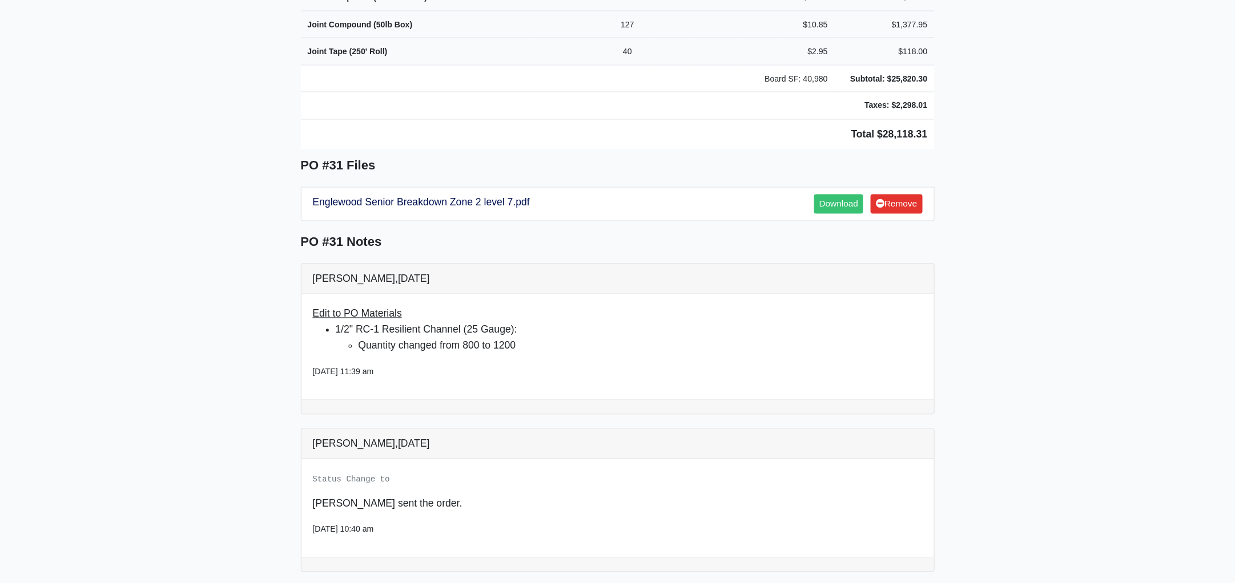
drag, startPoint x: 296, startPoint y: 29, endPoint x: 1017, endPoint y: 101, distance: 724.6
copy div "Project Englewood Senior Living Proj. Ref. No: 80-0970 505 Englewood Avenue Atl…"
